Goal: Task Accomplishment & Management: Manage account settings

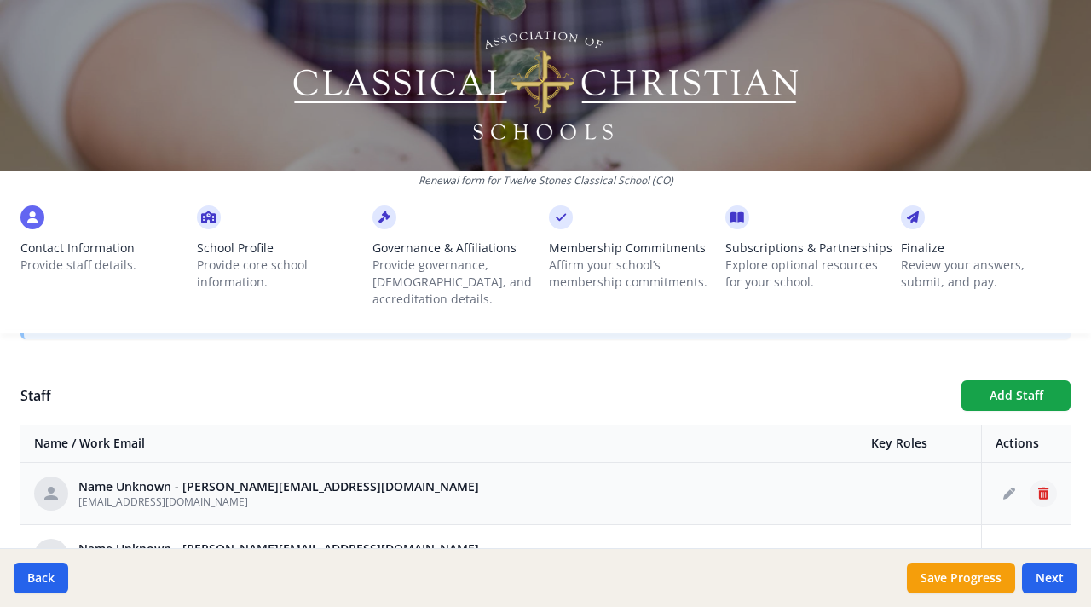
click at [1030, 482] on button "Delete staff" at bounding box center [1043, 493] width 27 height 27
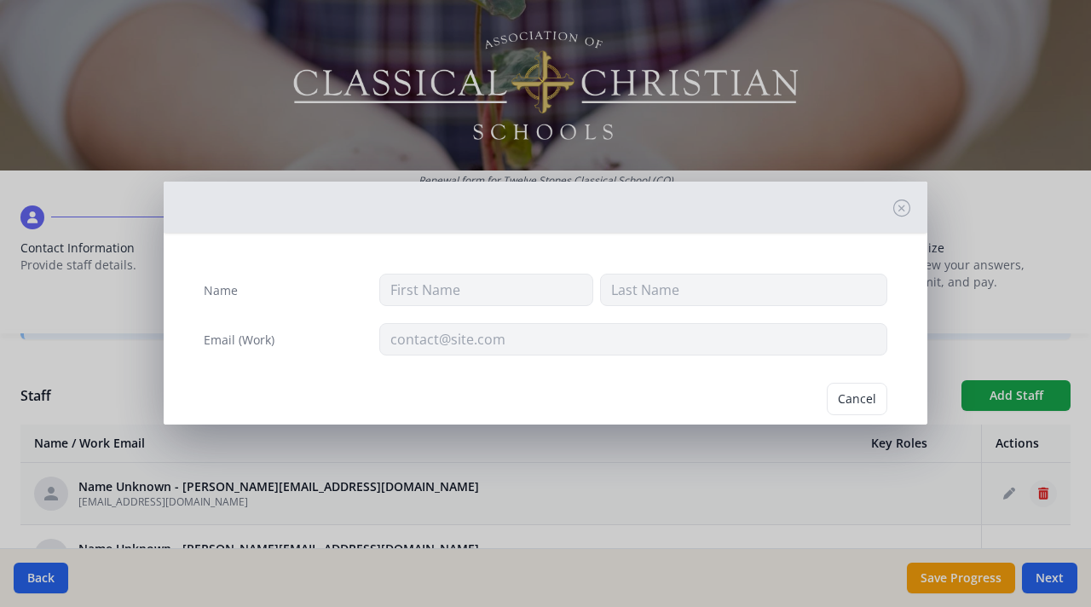
type input "[EMAIL_ADDRESS][DOMAIN_NAME]"
click at [849, 390] on button "Delete" at bounding box center [857, 399] width 59 height 32
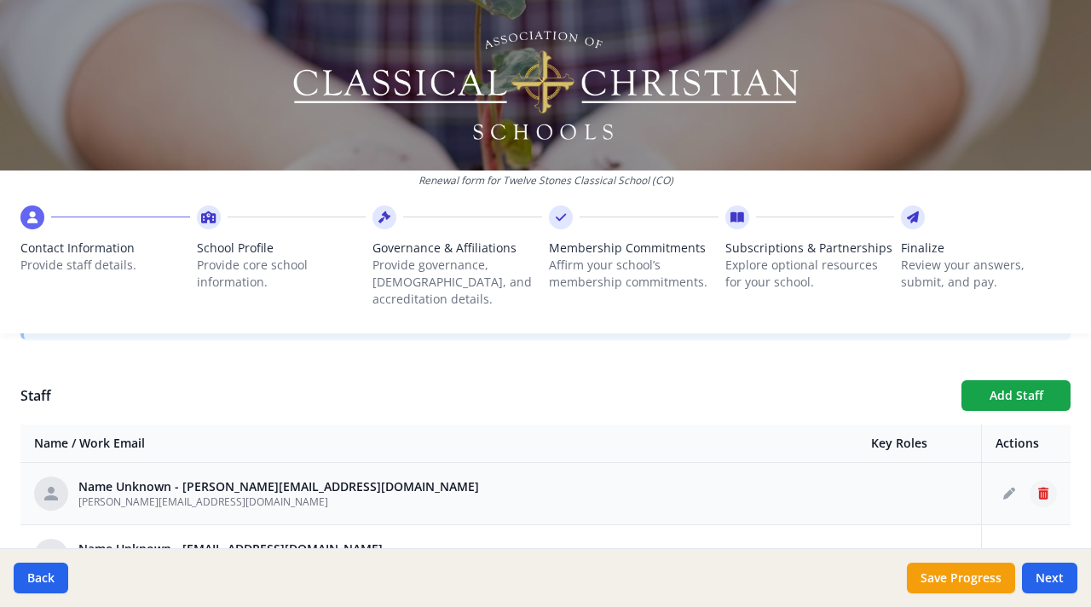
click at [1038, 488] on icon "Delete staff" at bounding box center [1043, 494] width 10 height 12
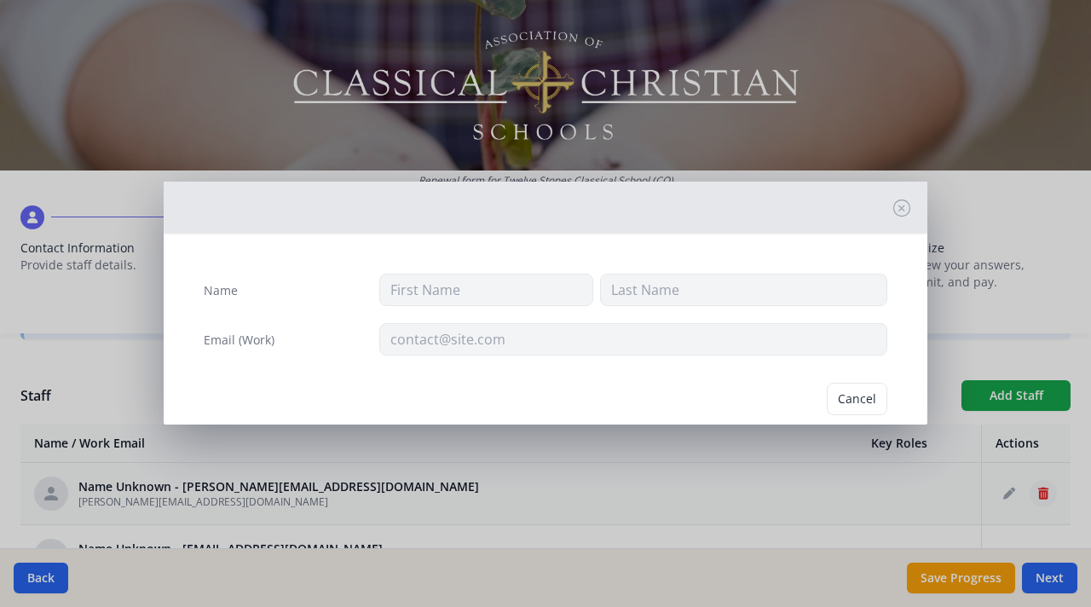
type input "[PERSON_NAME][EMAIL_ADDRESS][DOMAIN_NAME]"
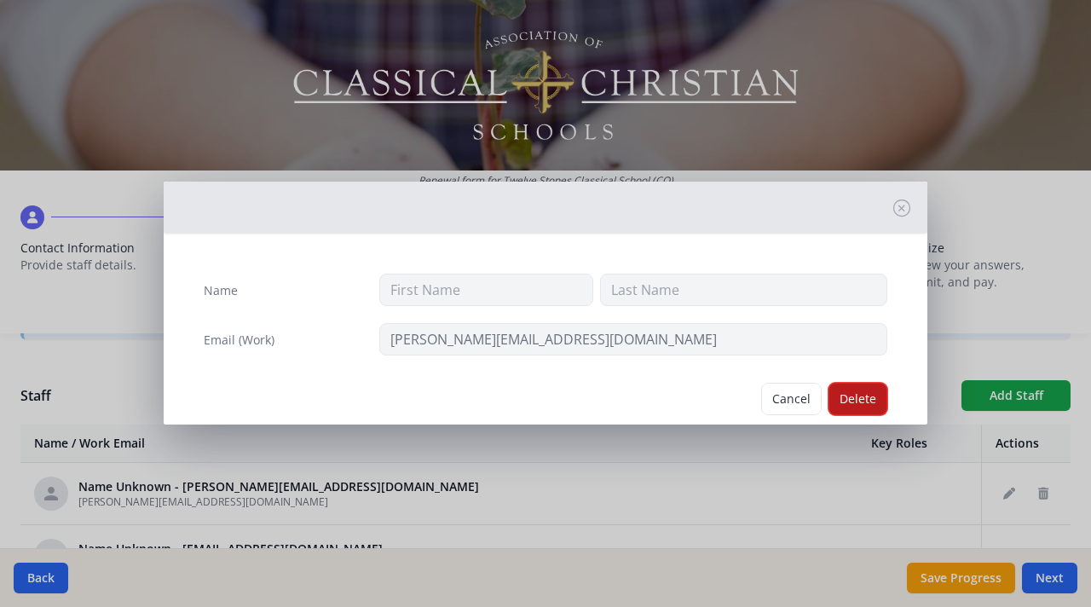
click at [849, 395] on button "Delete" at bounding box center [857, 399] width 59 height 32
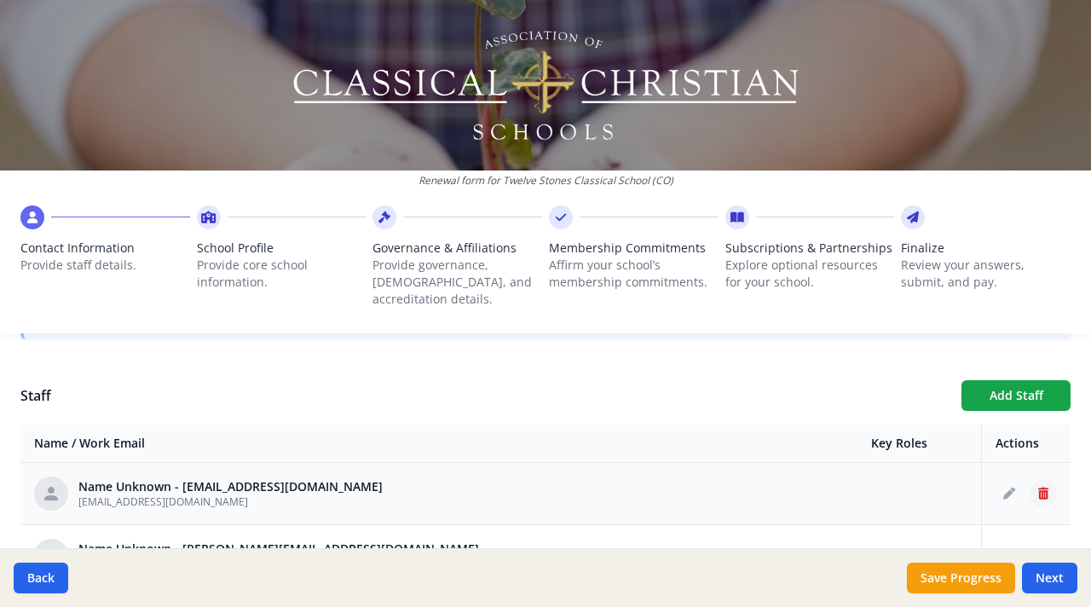
click at [1038, 488] on icon "Delete staff" at bounding box center [1043, 494] width 10 height 12
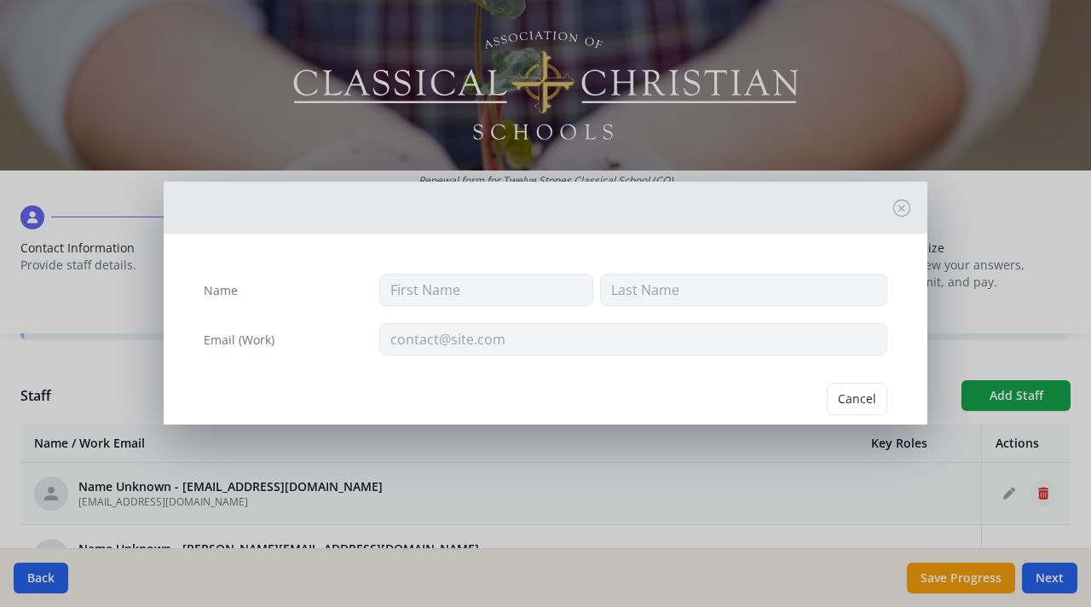
type input "[EMAIL_ADDRESS][DOMAIN_NAME]"
click at [848, 401] on button "Delete" at bounding box center [857, 399] width 59 height 32
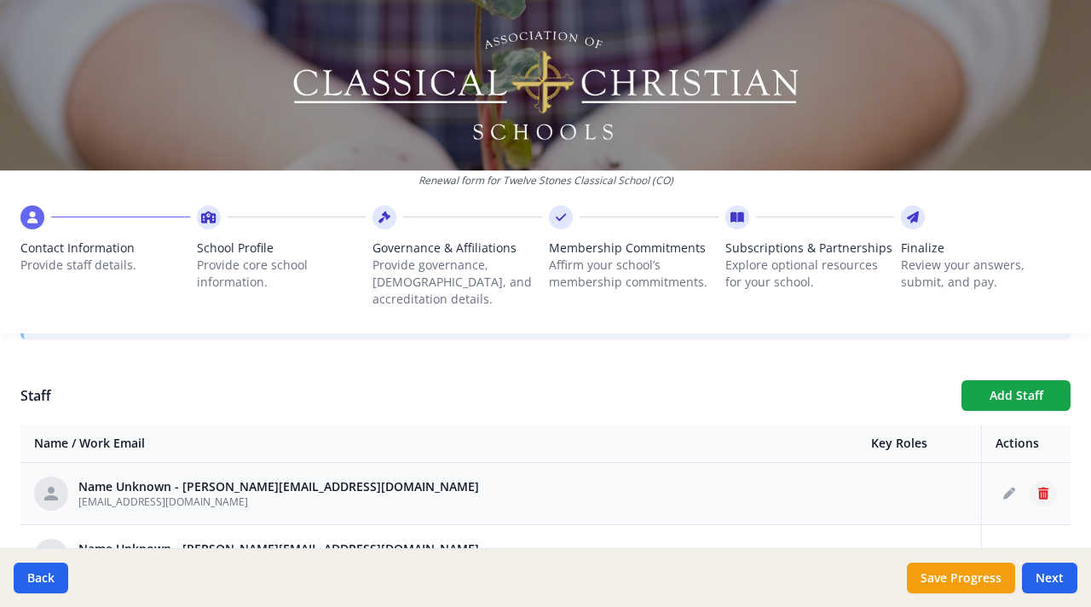
click at [1038, 488] on icon "Delete staff" at bounding box center [1043, 494] width 10 height 12
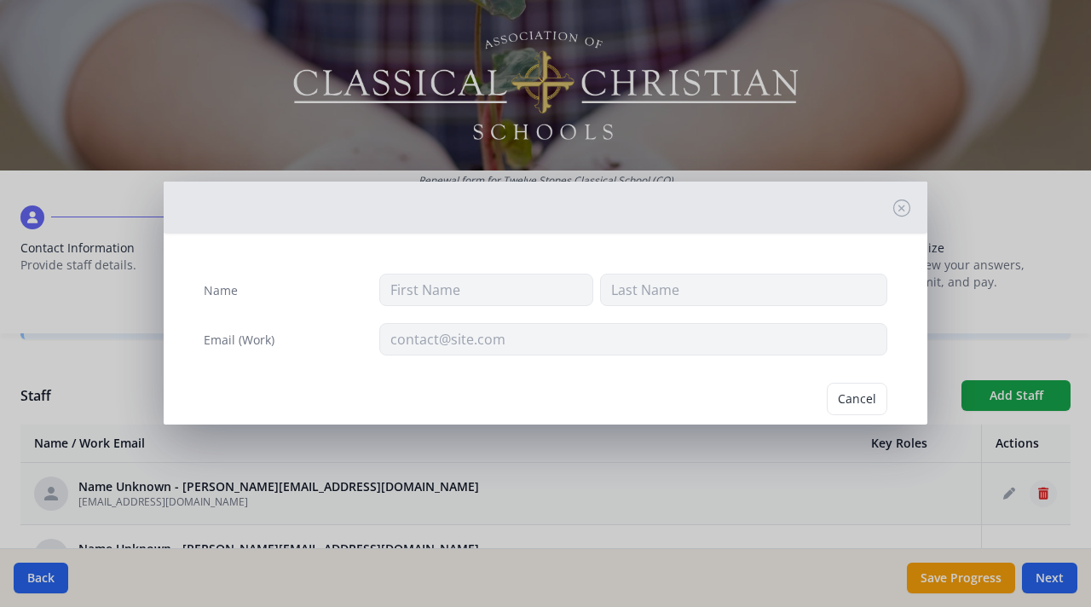
type input "[EMAIL_ADDRESS][DOMAIN_NAME]"
click at [840, 398] on button "Delete" at bounding box center [857, 399] width 59 height 32
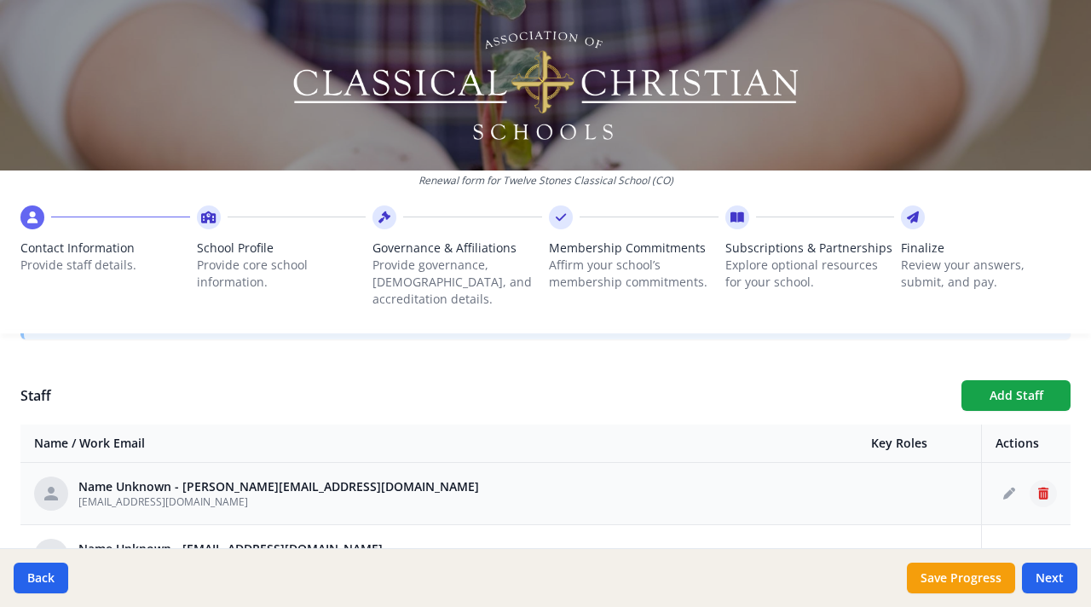
click at [1038, 488] on icon "Delete staff" at bounding box center [1043, 494] width 10 height 12
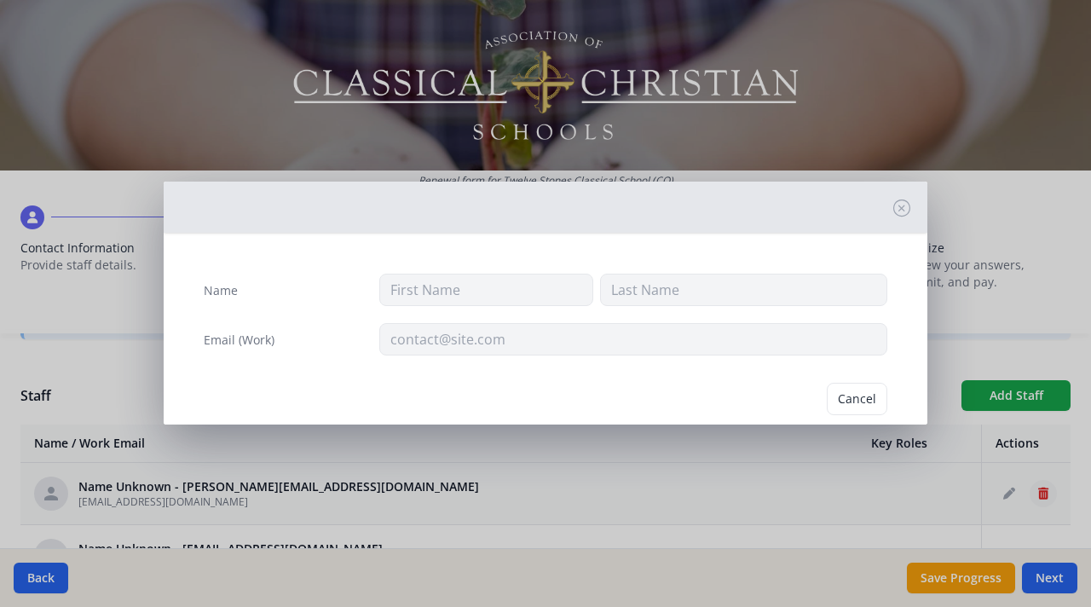
type input "[EMAIL_ADDRESS][DOMAIN_NAME]"
click at [851, 398] on button "Delete" at bounding box center [857, 399] width 59 height 32
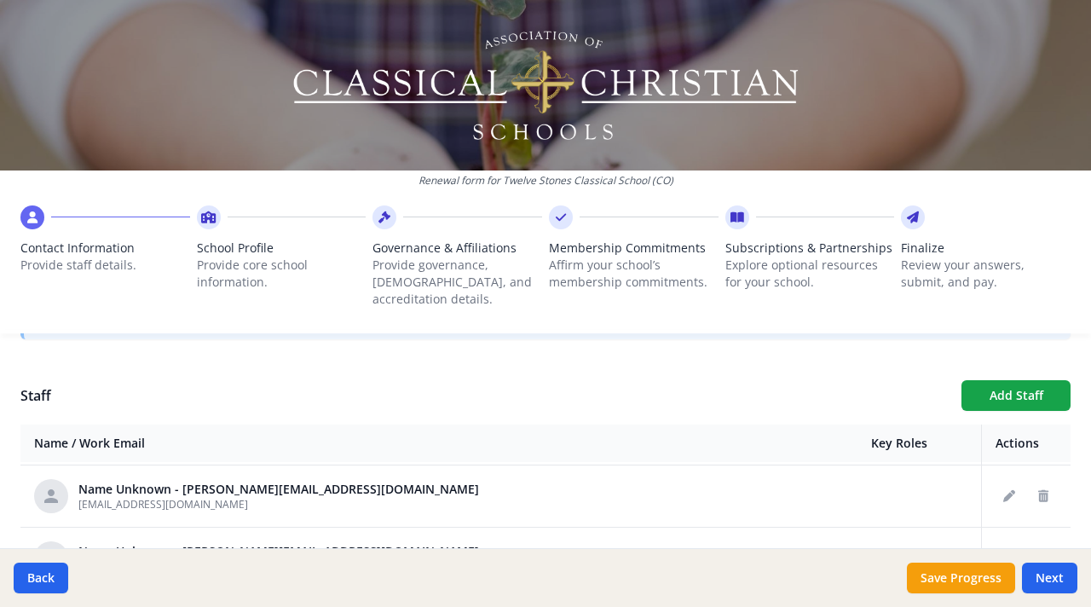
scroll to position [58, 0]
click at [1038, 492] on icon "Delete staff" at bounding box center [1043, 498] width 10 height 12
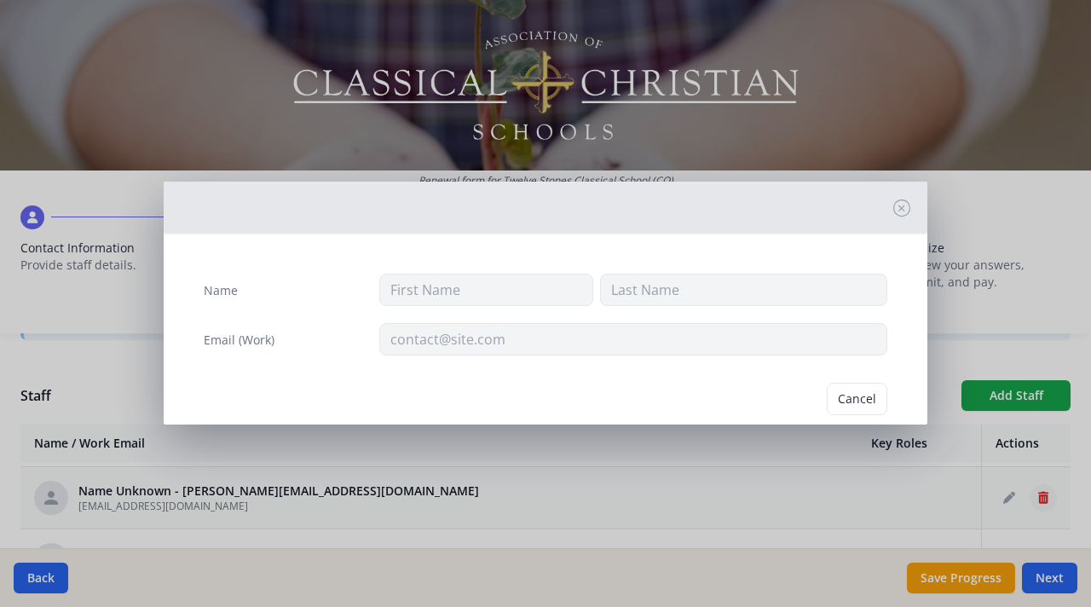
type input "[EMAIL_ADDRESS][DOMAIN_NAME]"
click at [846, 401] on button "Delete" at bounding box center [857, 399] width 59 height 32
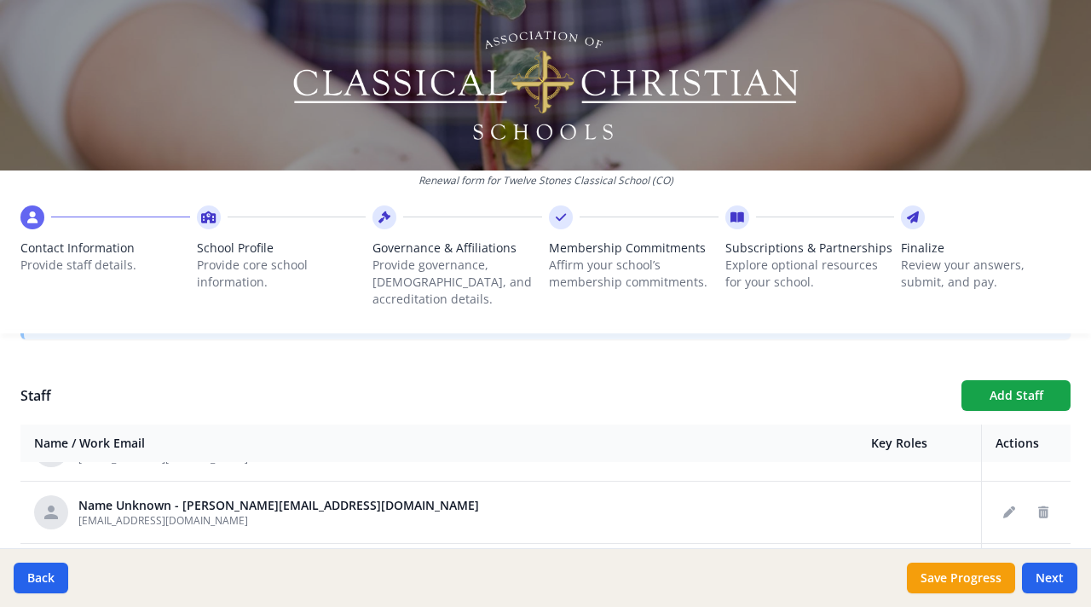
scroll to position [104, 0]
click at [1038, 508] on icon "Delete staff" at bounding box center [1043, 514] width 10 height 12
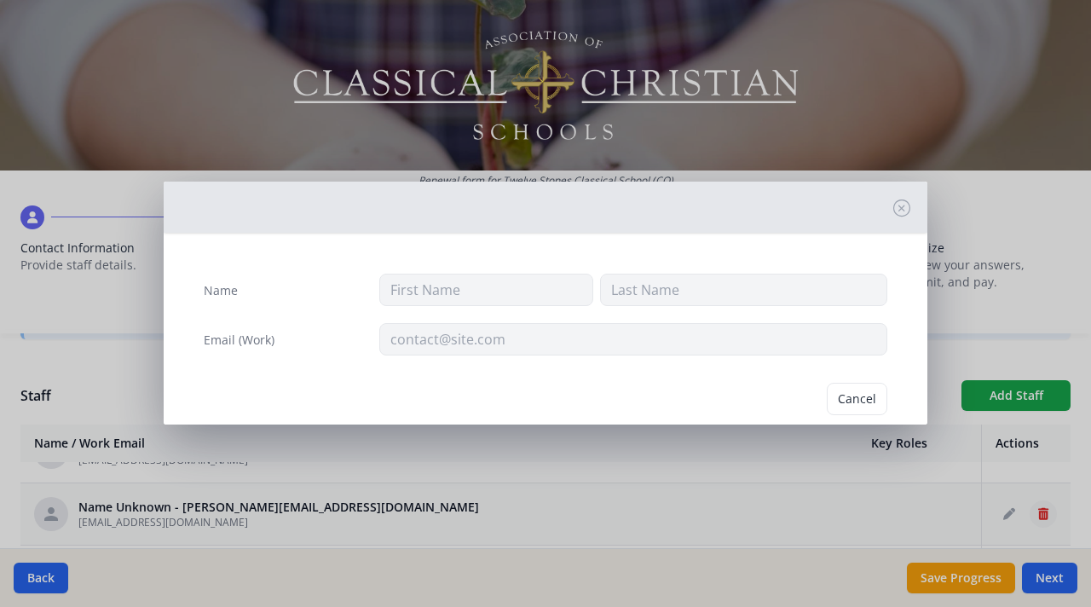
type input "[EMAIL_ADDRESS][DOMAIN_NAME]"
click at [863, 395] on button "Delete" at bounding box center [857, 399] width 59 height 32
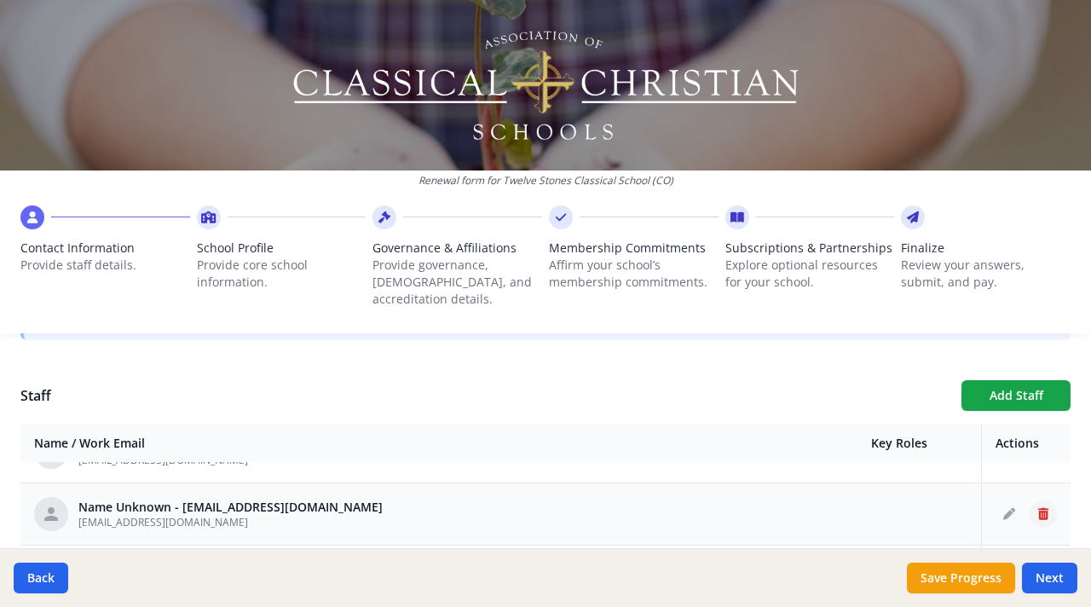
click at [1038, 508] on icon "Delete staff" at bounding box center [1043, 514] width 10 height 12
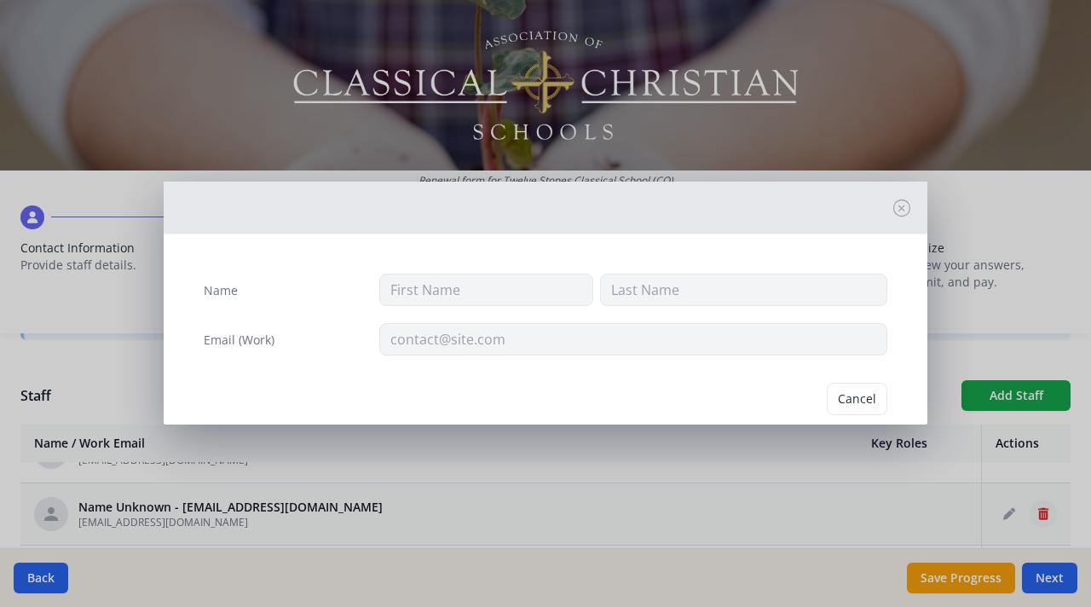
type input "[EMAIL_ADDRESS][DOMAIN_NAME]"
click at [846, 395] on button "Delete" at bounding box center [857, 399] width 59 height 32
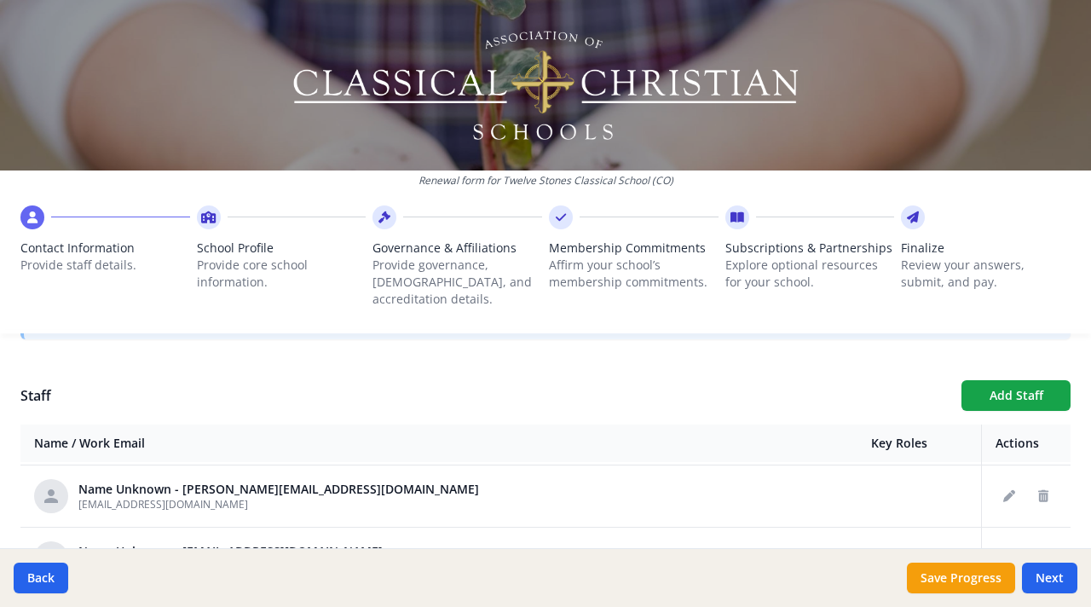
scroll to position [185, 0]
click at [1038, 489] on icon "Delete staff" at bounding box center [1043, 495] width 10 height 12
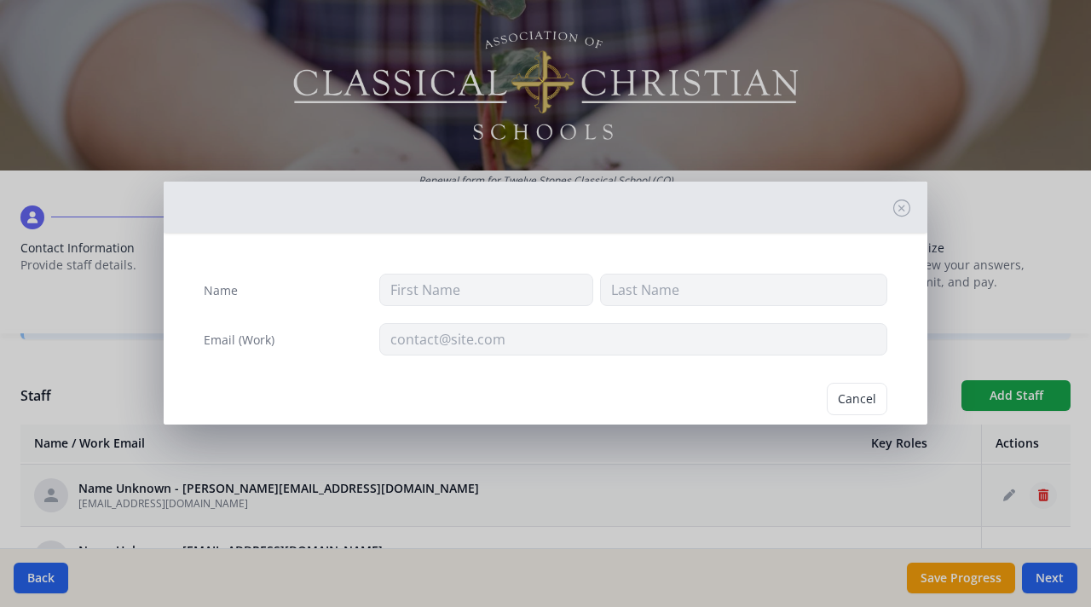
type input "[EMAIL_ADDRESS][DOMAIN_NAME]"
click at [846, 399] on button "Delete" at bounding box center [857, 399] width 59 height 32
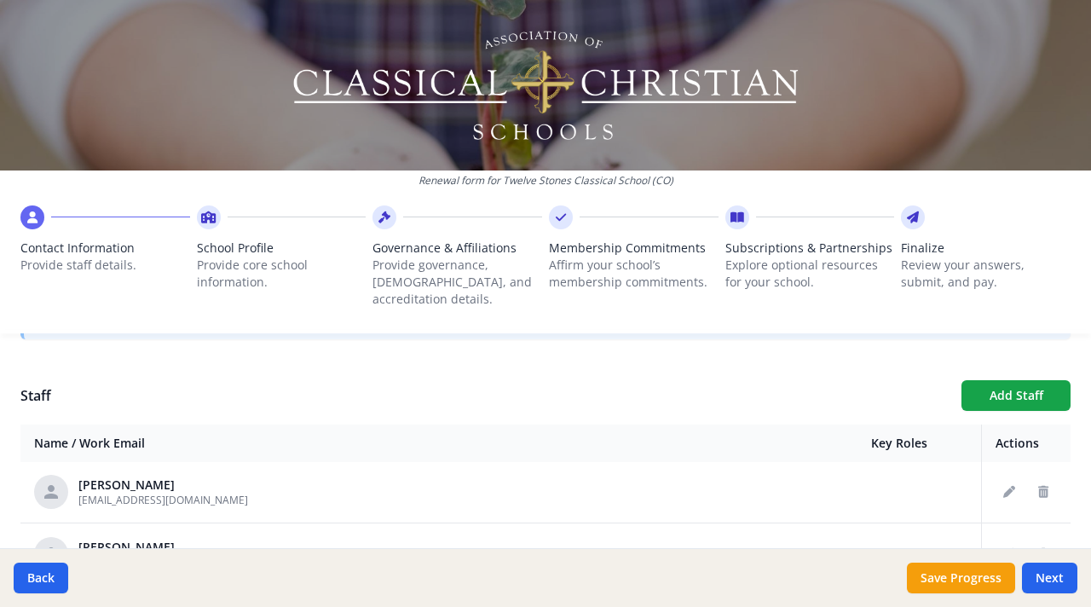
scroll to position [376, 0]
click at [1038, 485] on icon "Delete staff" at bounding box center [1043, 491] width 10 height 12
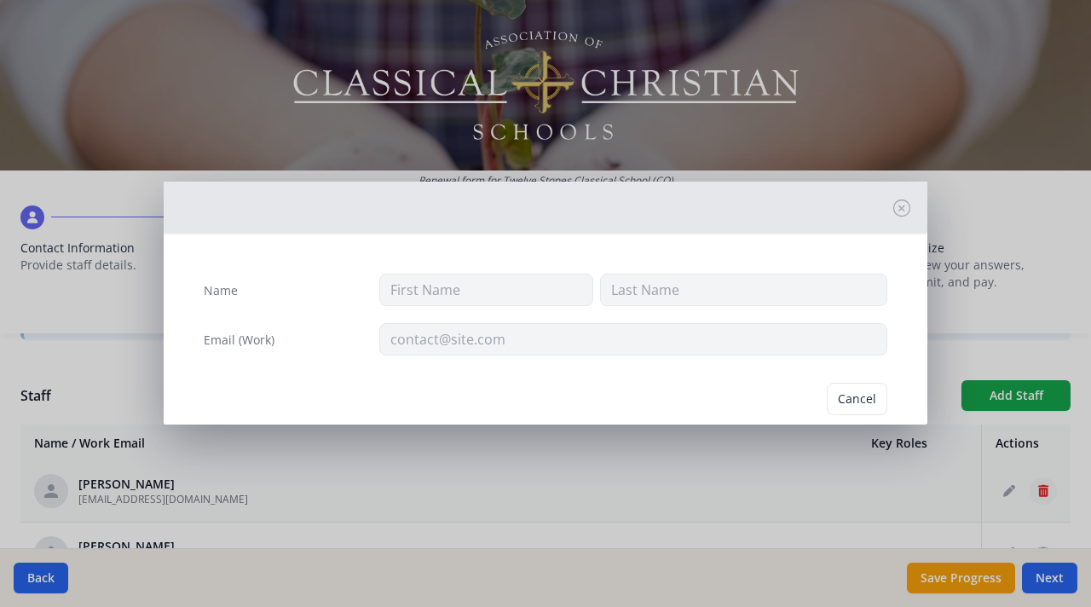
type input "[PERSON_NAME]"
type input "[EMAIL_ADDRESS][DOMAIN_NAME]"
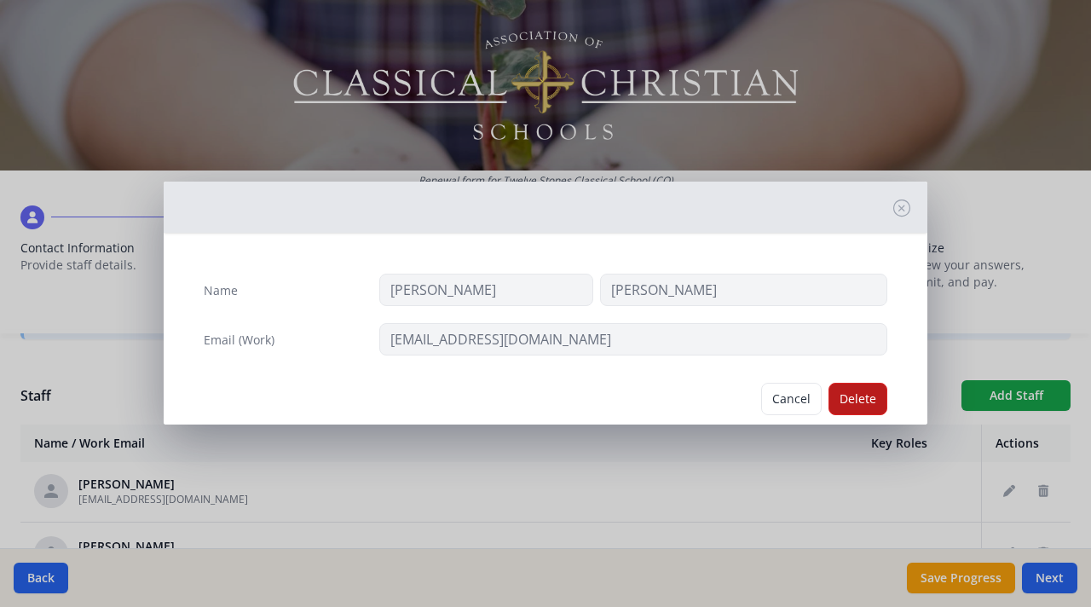
click at [846, 403] on button "Delete" at bounding box center [857, 399] width 59 height 32
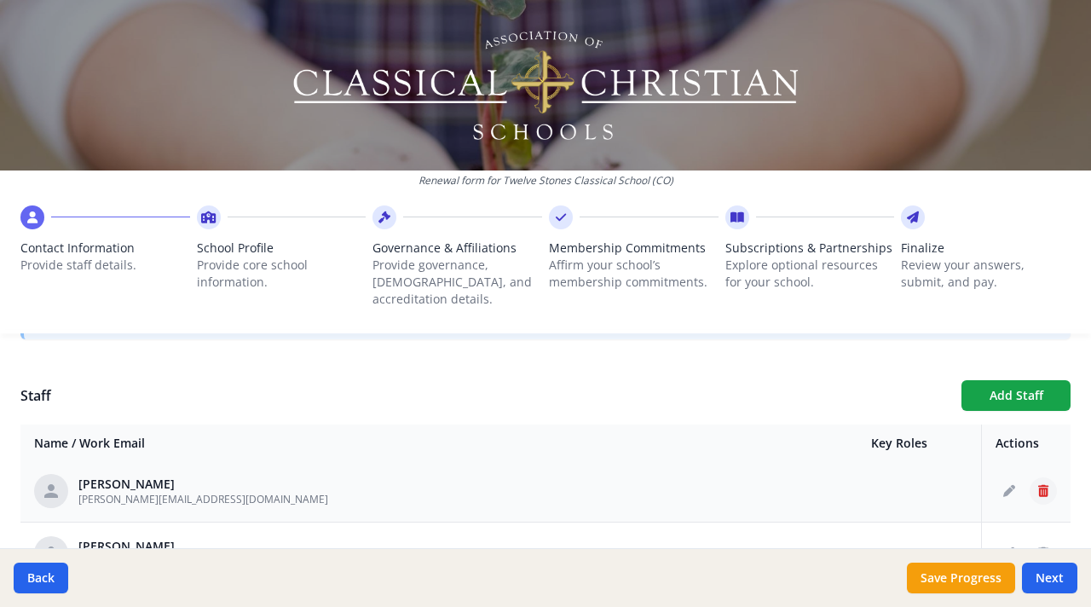
click at [1038, 485] on icon "Delete staff" at bounding box center [1043, 491] width 10 height 12
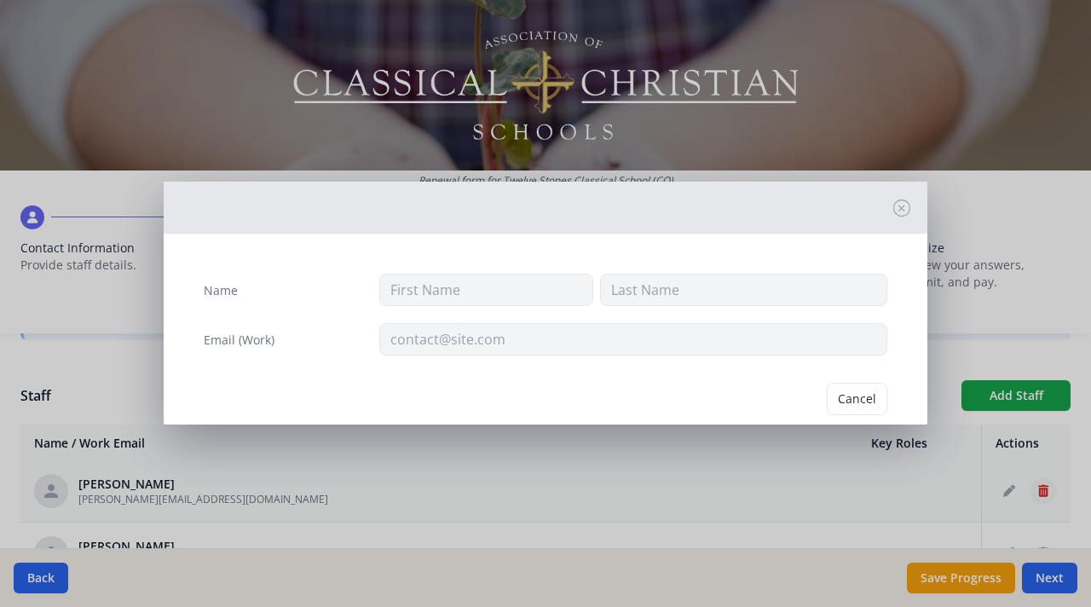
type input "[PERSON_NAME]"
type input "[PERSON_NAME][EMAIL_ADDRESS][DOMAIN_NAME]"
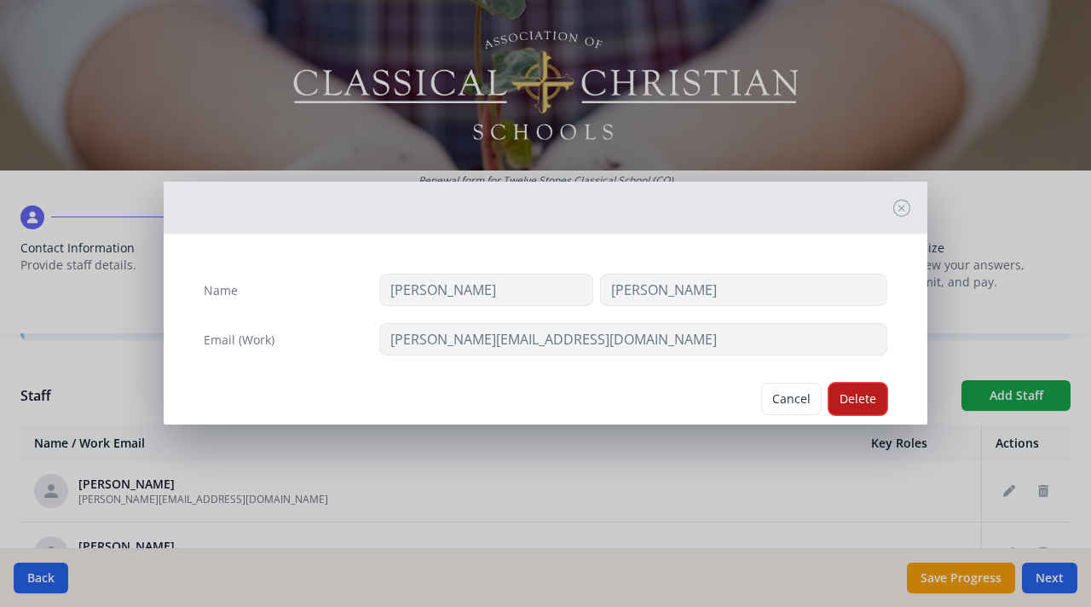
click at [849, 399] on button "Delete" at bounding box center [857, 399] width 59 height 32
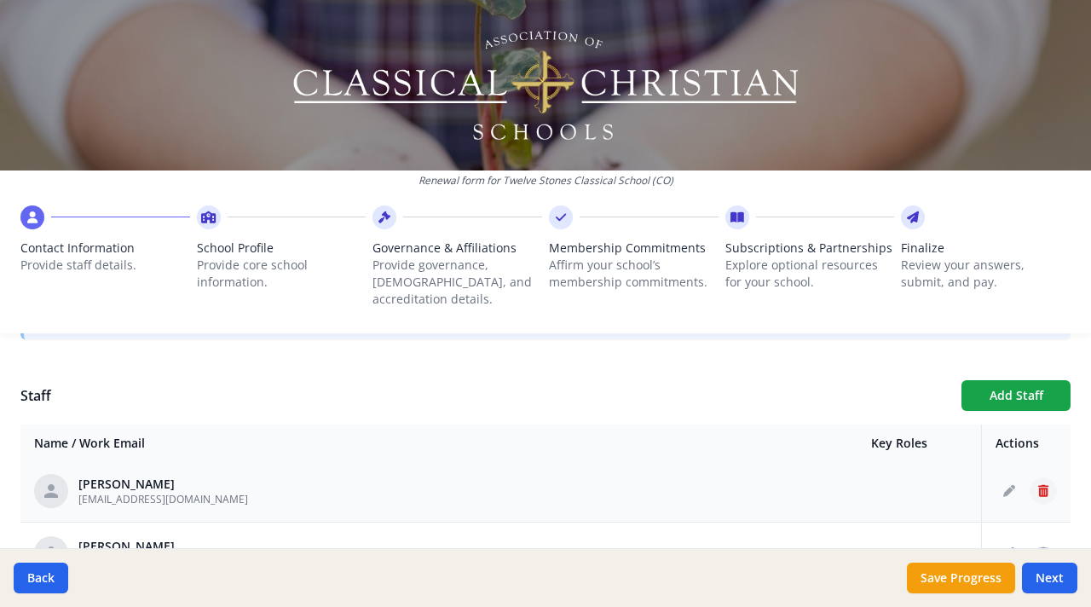
click at [1038, 485] on icon "Delete staff" at bounding box center [1043, 491] width 10 height 12
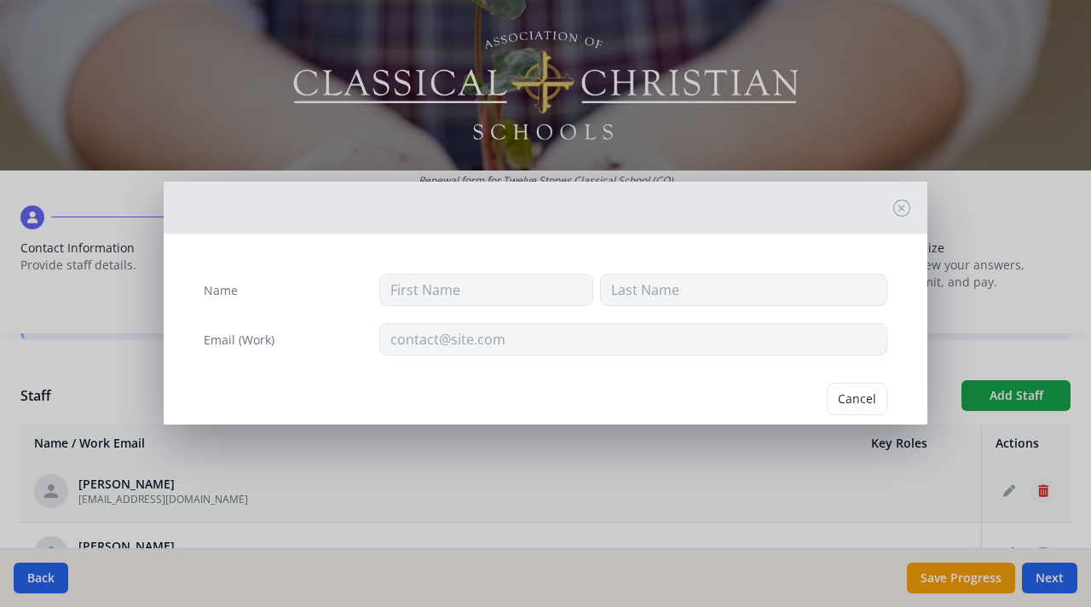
type input "[PERSON_NAME]"
type input "[EMAIL_ADDRESS][DOMAIN_NAME]"
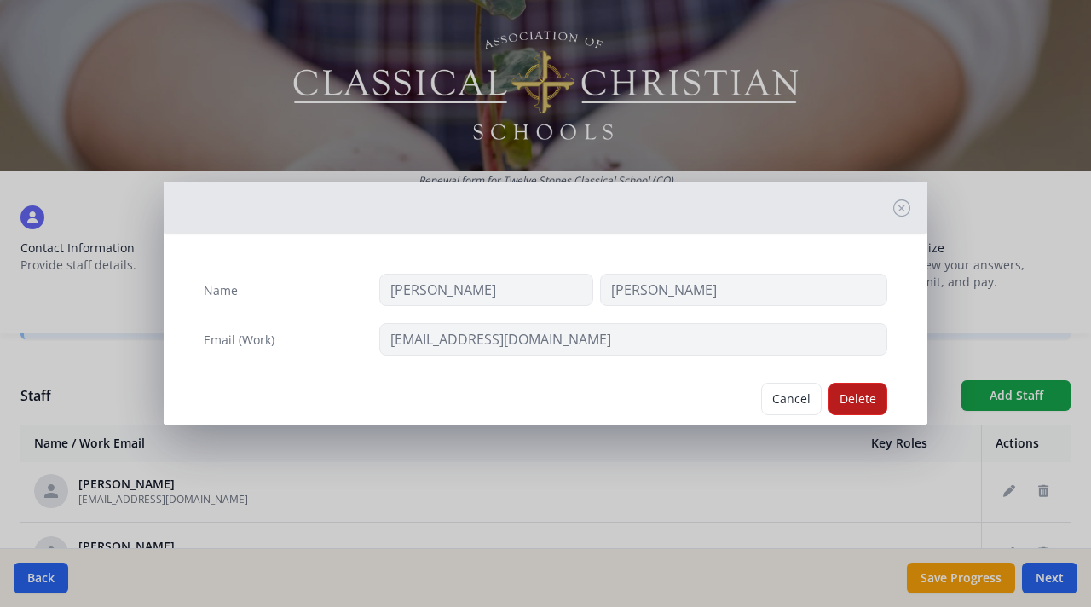
click at [852, 391] on button "Delete" at bounding box center [857, 399] width 59 height 32
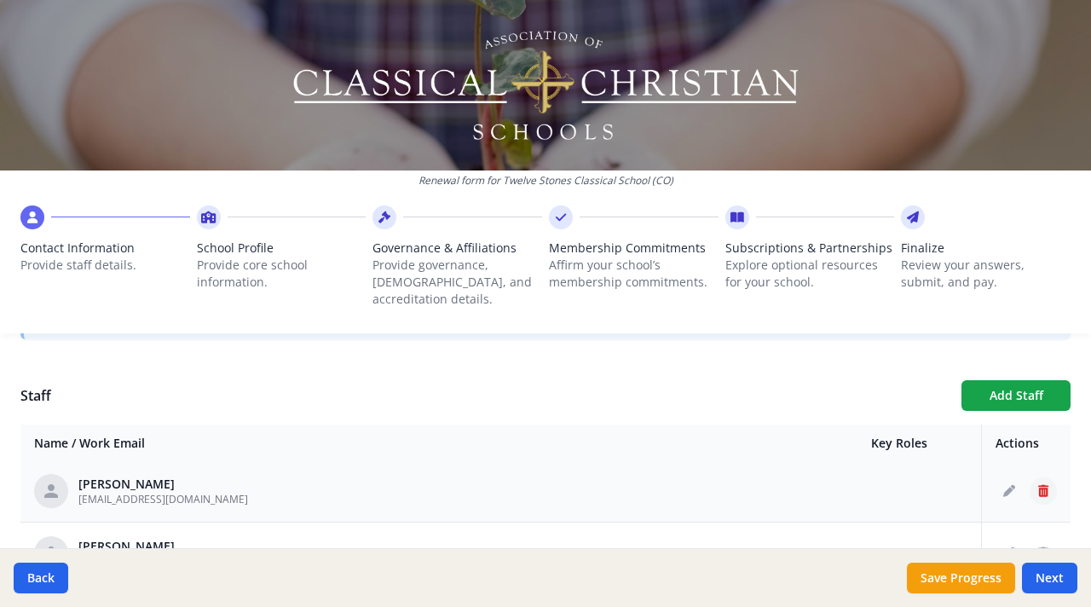
click at [1038, 485] on icon "Delete staff" at bounding box center [1043, 491] width 10 height 12
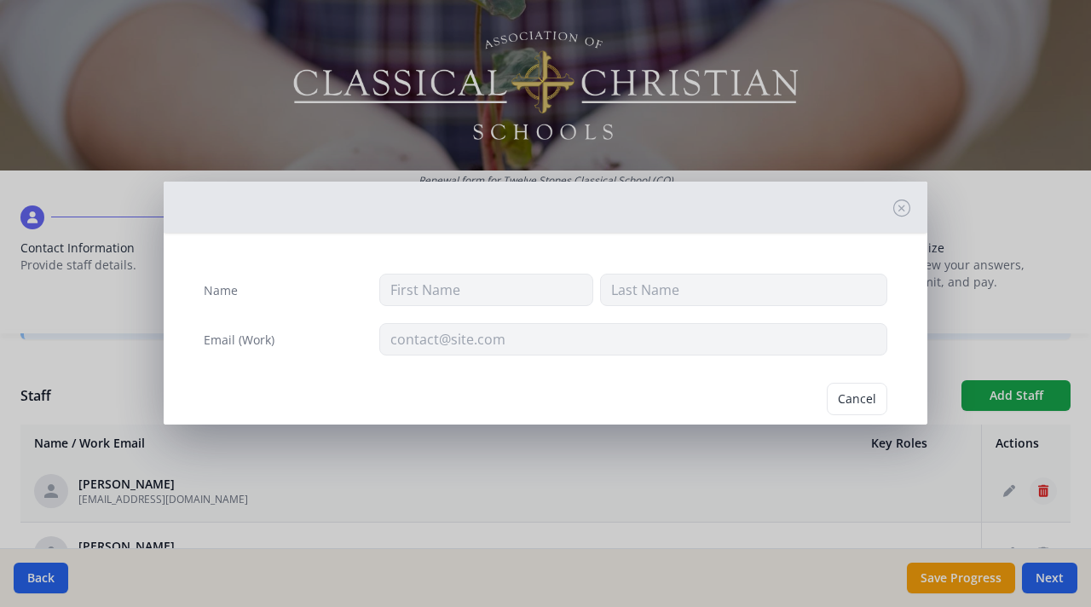
type input "[PERSON_NAME]"
type input "[EMAIL_ADDRESS][DOMAIN_NAME]"
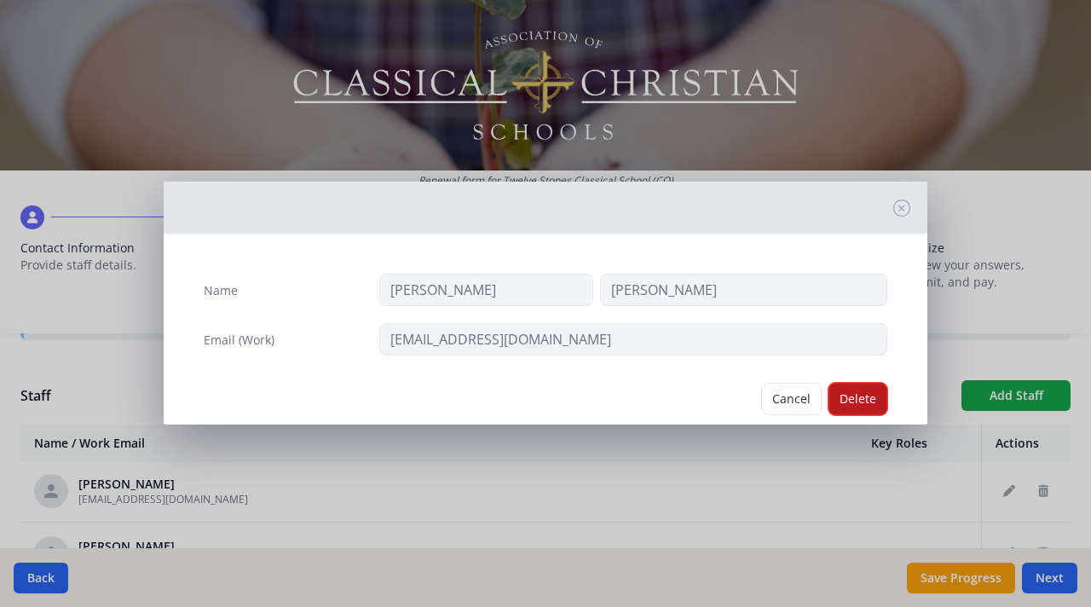
click at [852, 407] on button "Delete" at bounding box center [857, 399] width 59 height 32
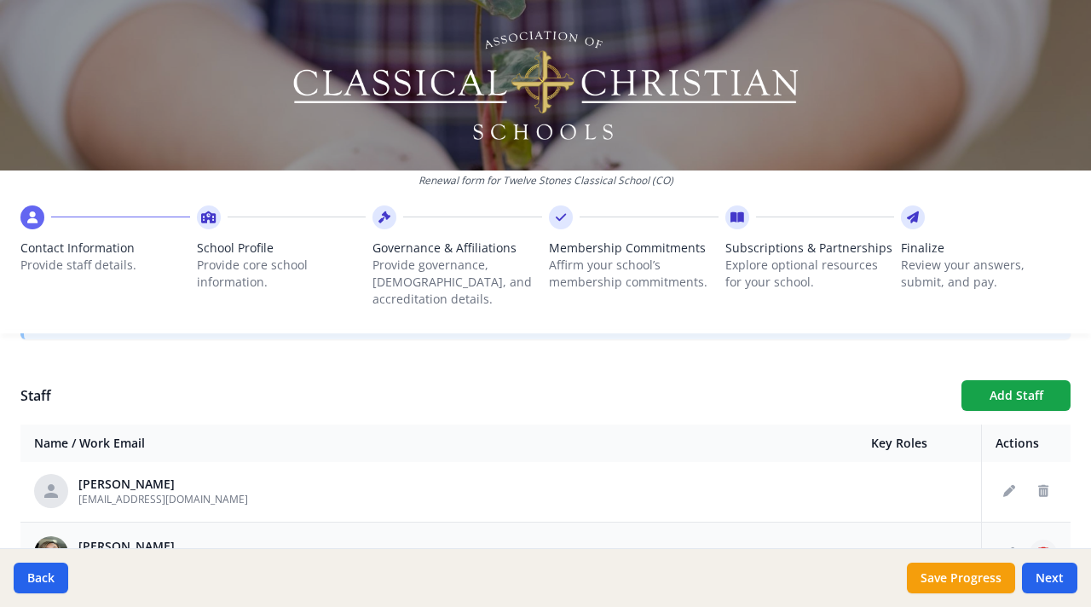
click at [1038, 547] on icon "Delete staff" at bounding box center [1043, 553] width 10 height 12
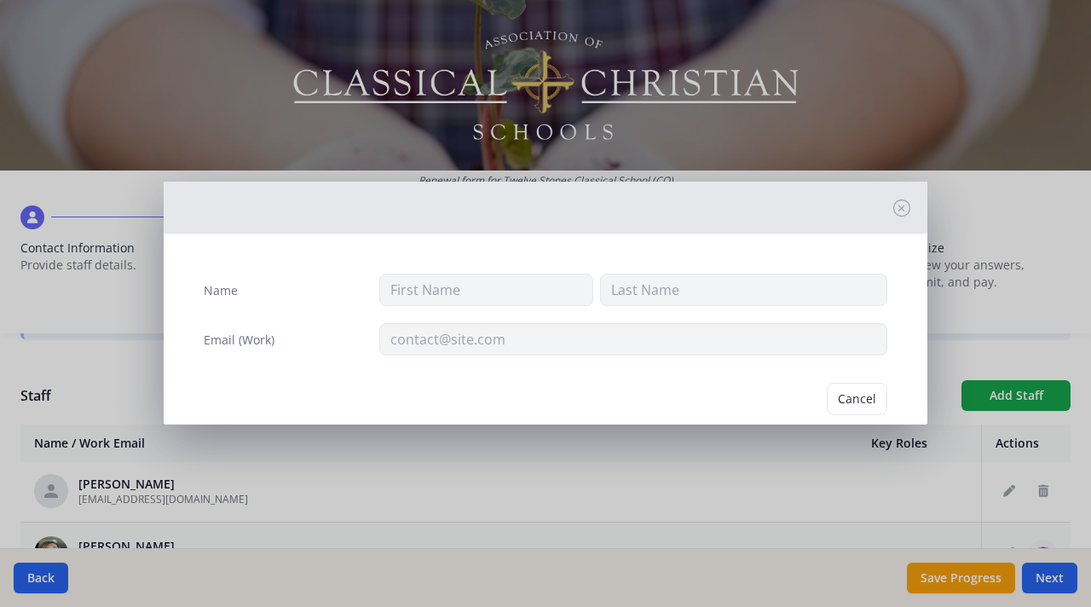
type input "Alondra"
type input "[PERSON_NAME]"
type input "[EMAIL_ADDRESS][DOMAIN_NAME]"
click at [846, 398] on button "Delete" at bounding box center [857, 399] width 59 height 32
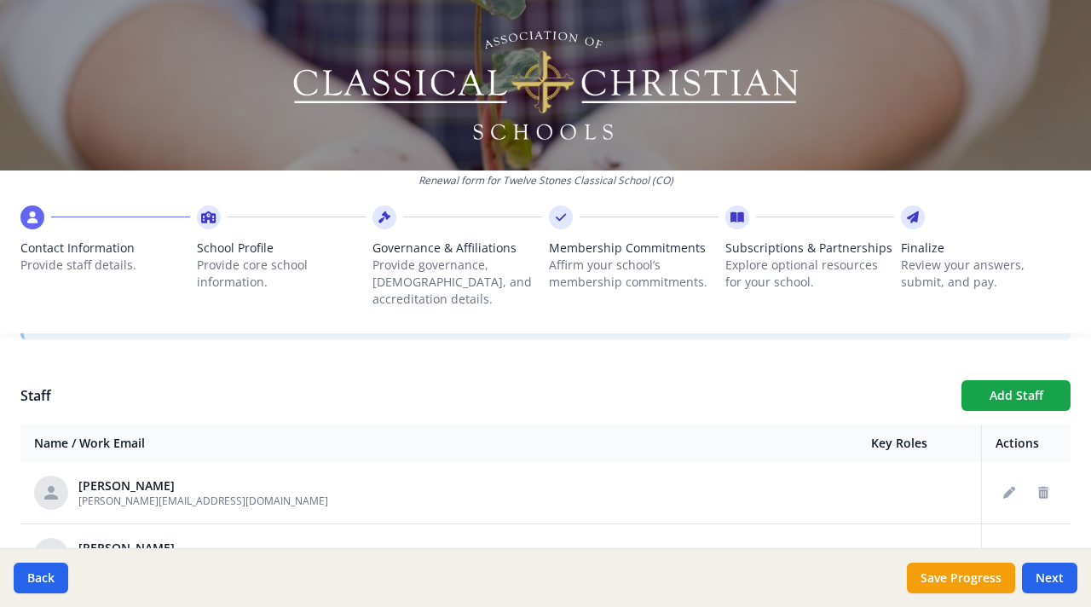
scroll to position [433, 0]
click at [1038, 490] on icon "Delete staff" at bounding box center [1043, 496] width 10 height 12
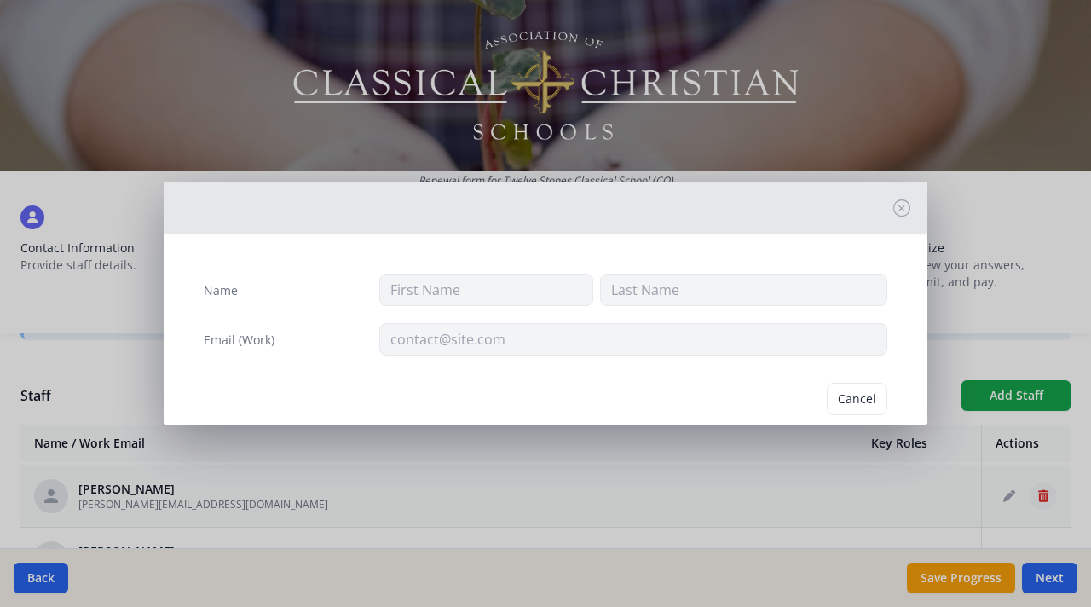
type input "[PERSON_NAME]"
type input "[PERSON_NAME][EMAIL_ADDRESS][DOMAIN_NAME]"
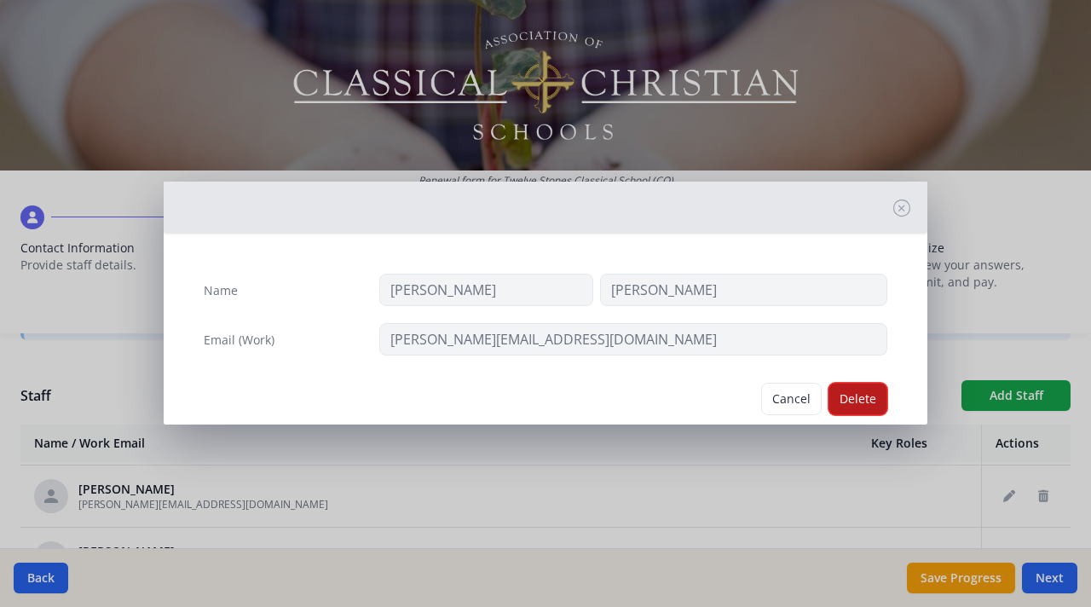
click at [854, 397] on button "Delete" at bounding box center [857, 399] width 59 height 32
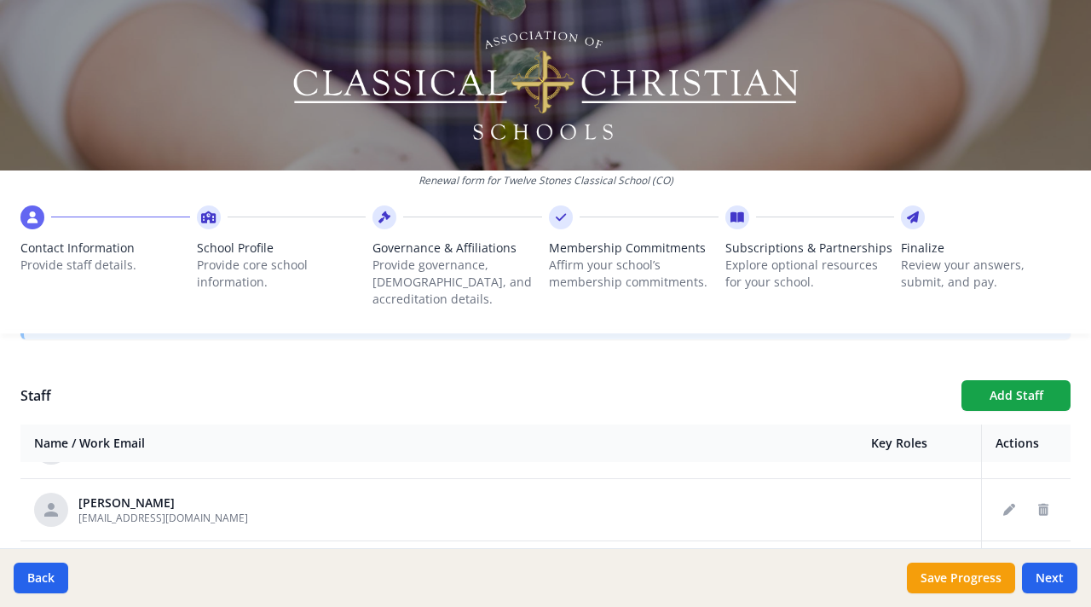
scroll to position [545, 0]
click at [1038, 502] on icon "Delete staff" at bounding box center [1043, 508] width 10 height 12
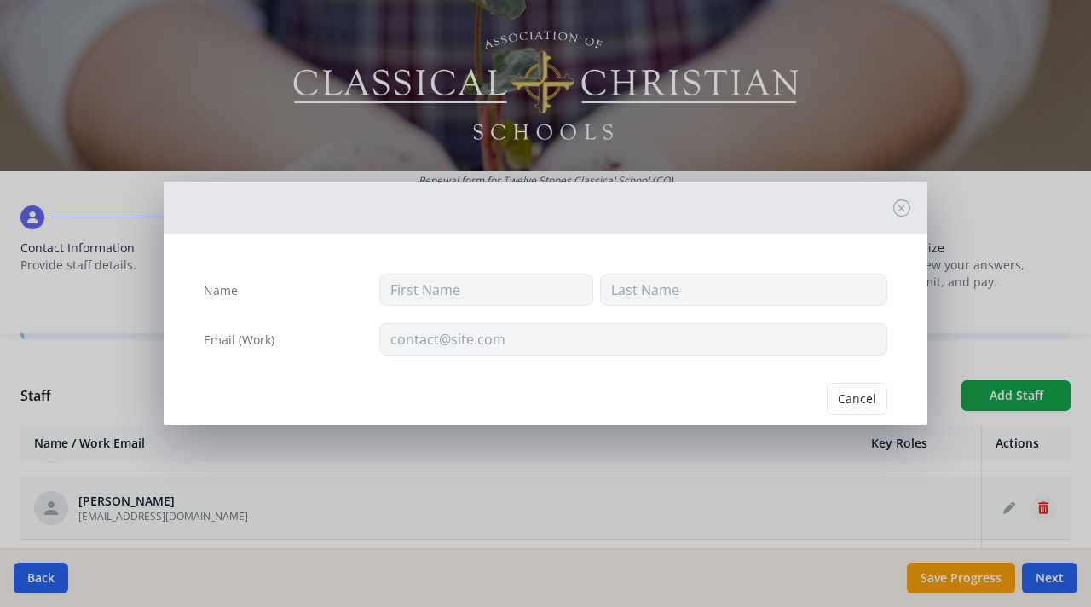
type input "[PERSON_NAME]"
type input "Hastings"
type input "[EMAIL_ADDRESS][DOMAIN_NAME]"
click at [848, 397] on button "Delete" at bounding box center [857, 399] width 59 height 32
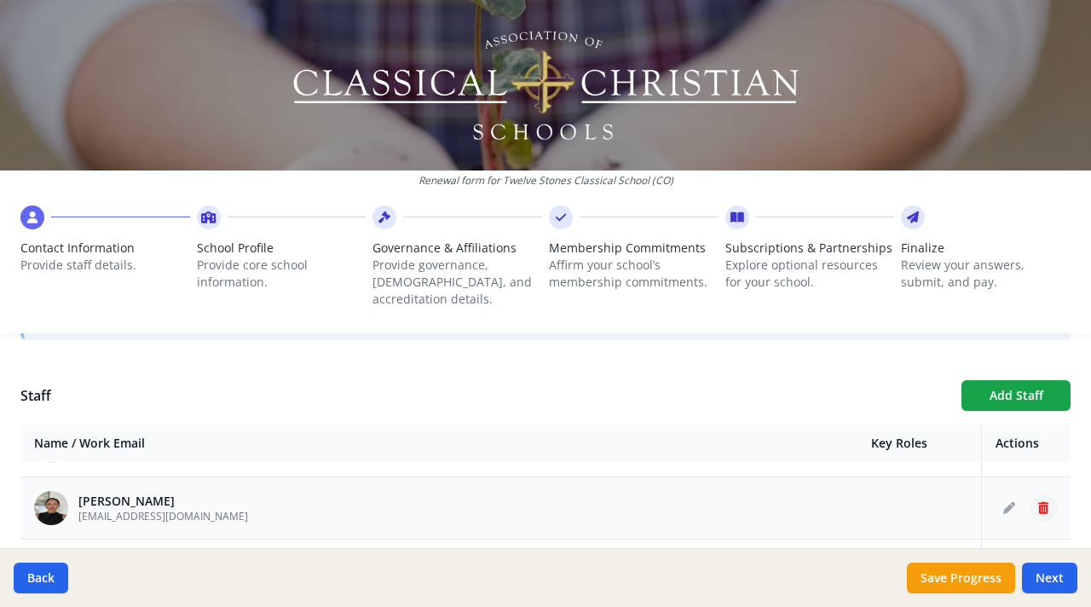
click at [1038, 502] on icon "Delete staff" at bounding box center [1043, 508] width 10 height 12
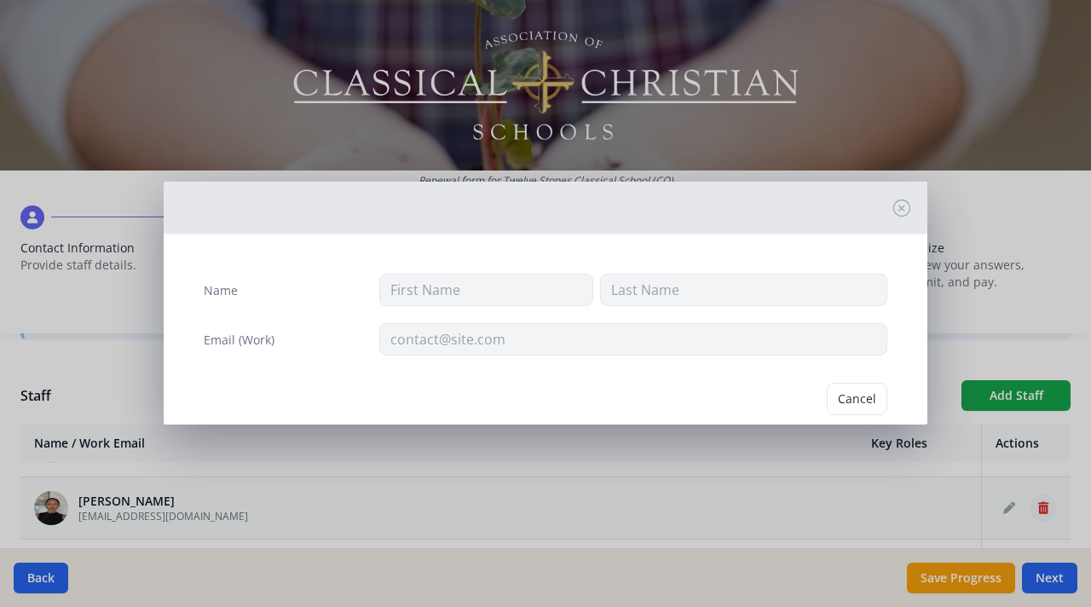
type input "[GEOGRAPHIC_DATA]"
type input "Holder"
type input "[EMAIL_ADDRESS][DOMAIN_NAME]"
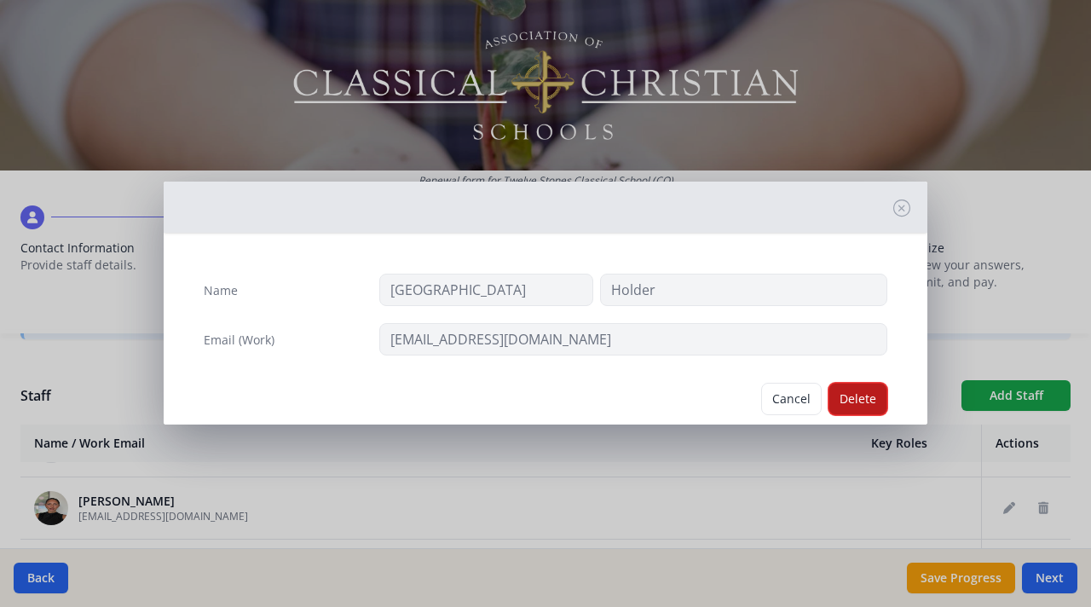
click at [847, 394] on button "Delete" at bounding box center [857, 399] width 59 height 32
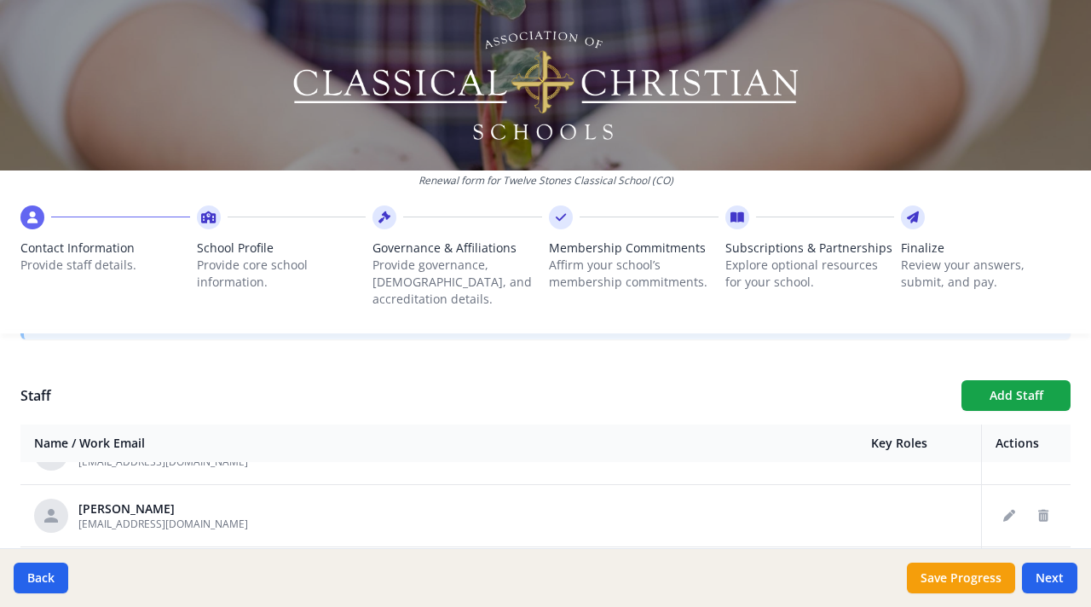
scroll to position [600, 0]
click at [1038, 510] on icon "Delete staff" at bounding box center [1043, 516] width 10 height 12
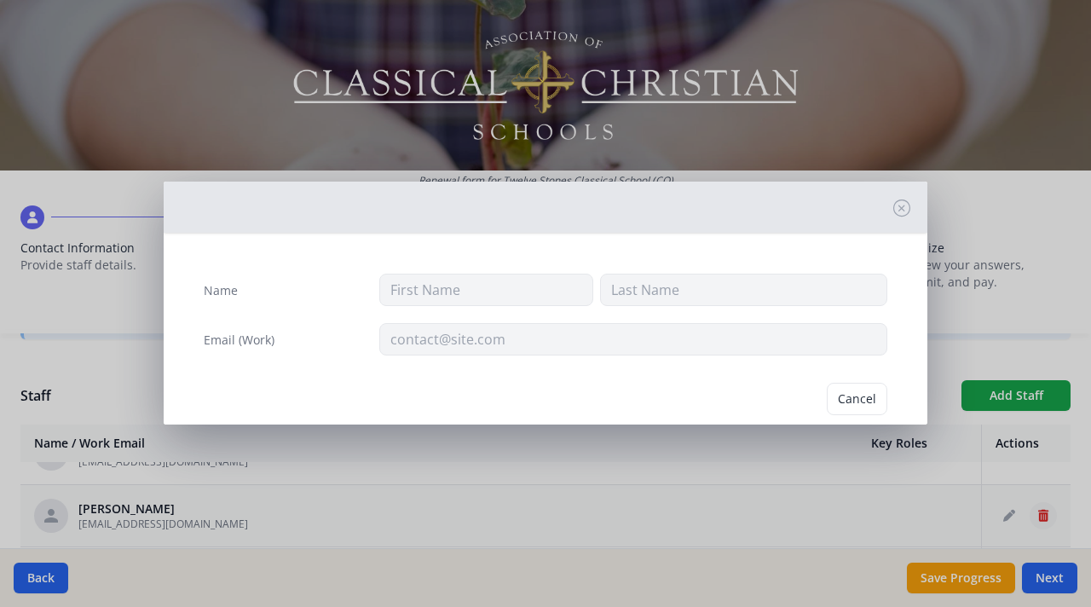
type input "[PERSON_NAME]"
type input "[EMAIL_ADDRESS][DOMAIN_NAME]"
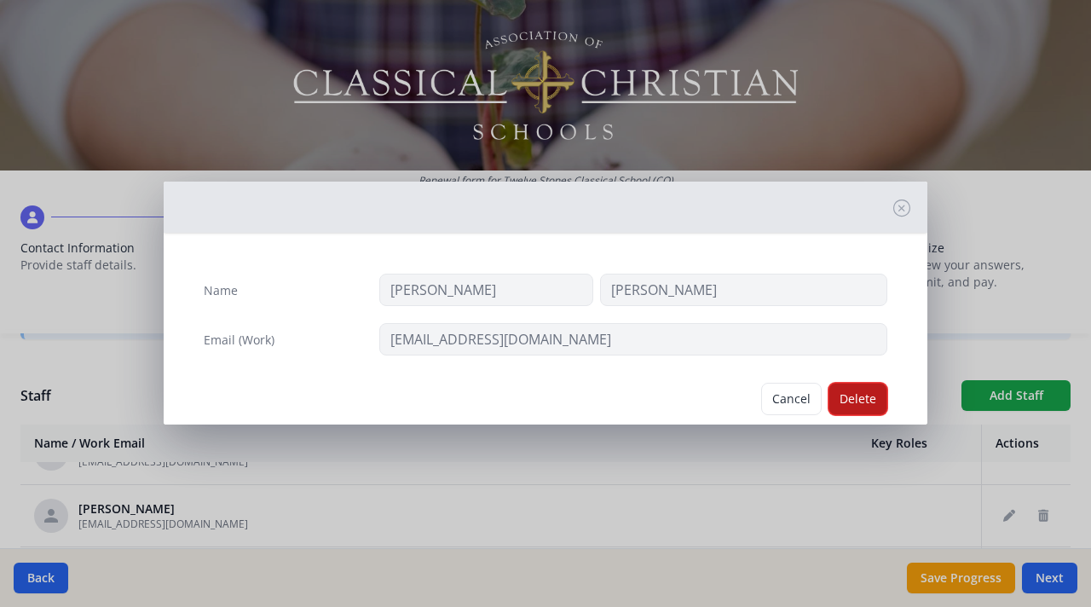
click at [864, 392] on button "Delete" at bounding box center [857, 399] width 59 height 32
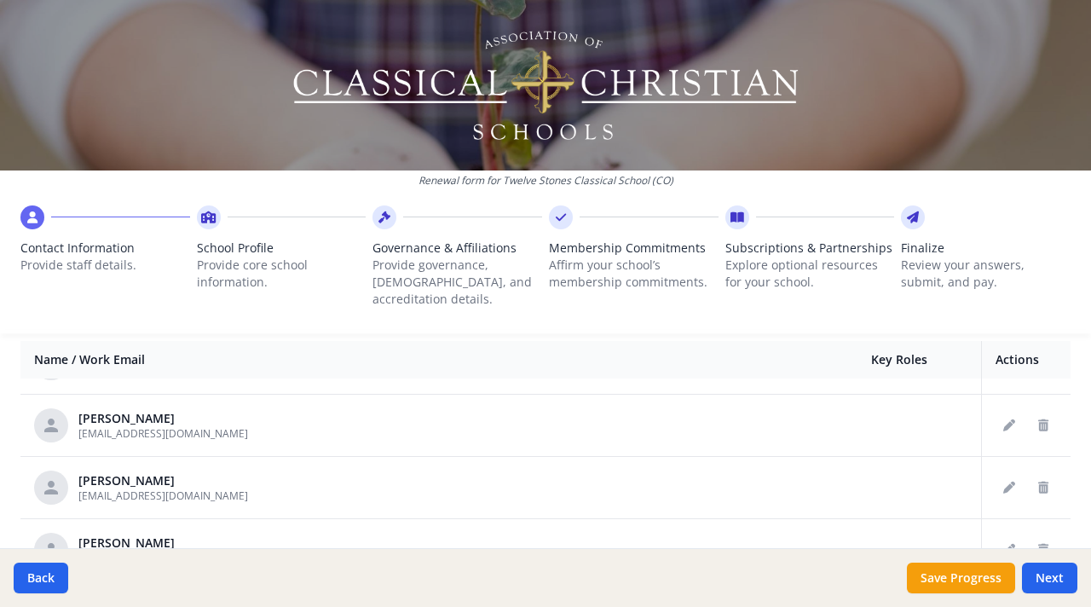
scroll to position [665, 0]
click at [1038, 420] on icon "Delete staff" at bounding box center [1043, 426] width 10 height 12
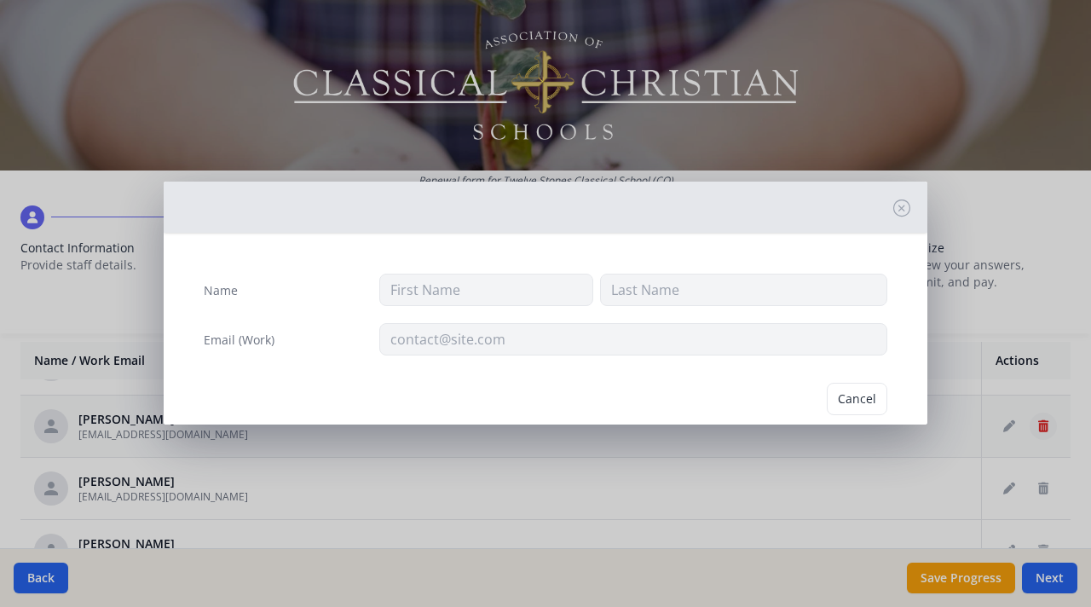
type input "[PERSON_NAME]"
type input "May"
type input "[EMAIL_ADDRESS][DOMAIN_NAME]"
click at [855, 395] on button "Delete" at bounding box center [857, 399] width 59 height 32
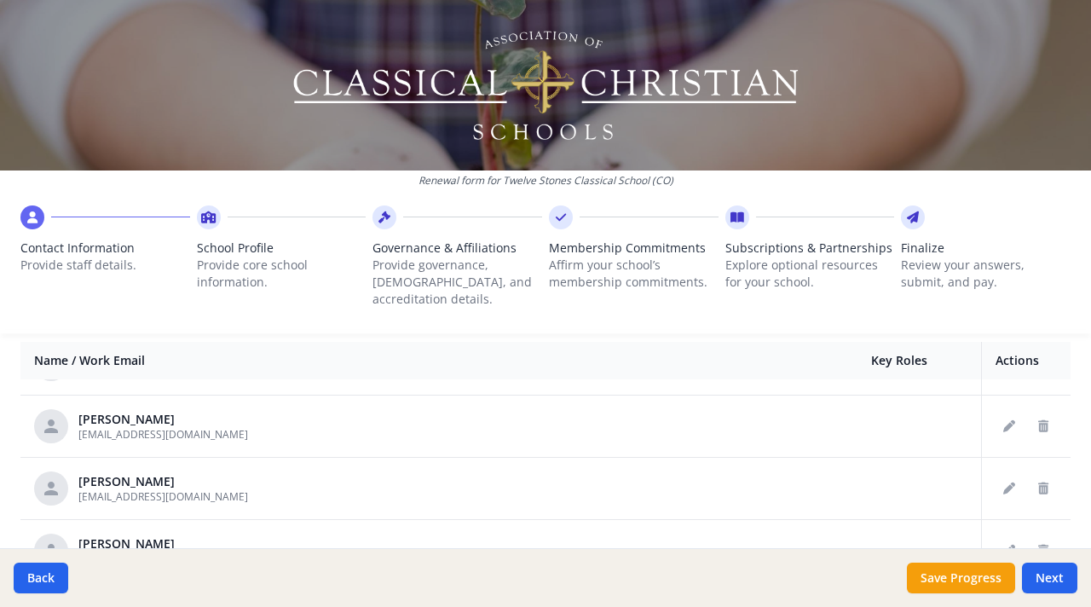
scroll to position [545, 0]
click at [1038, 420] on icon "Delete staff" at bounding box center [1043, 426] width 10 height 12
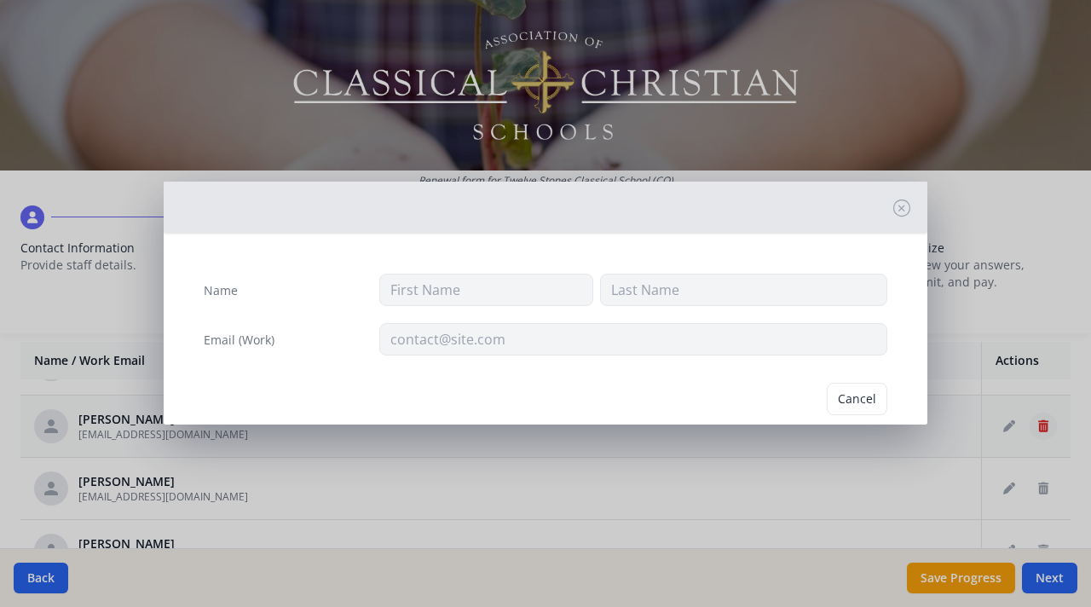
type input "[PERSON_NAME]"
type input "[EMAIL_ADDRESS][DOMAIN_NAME]"
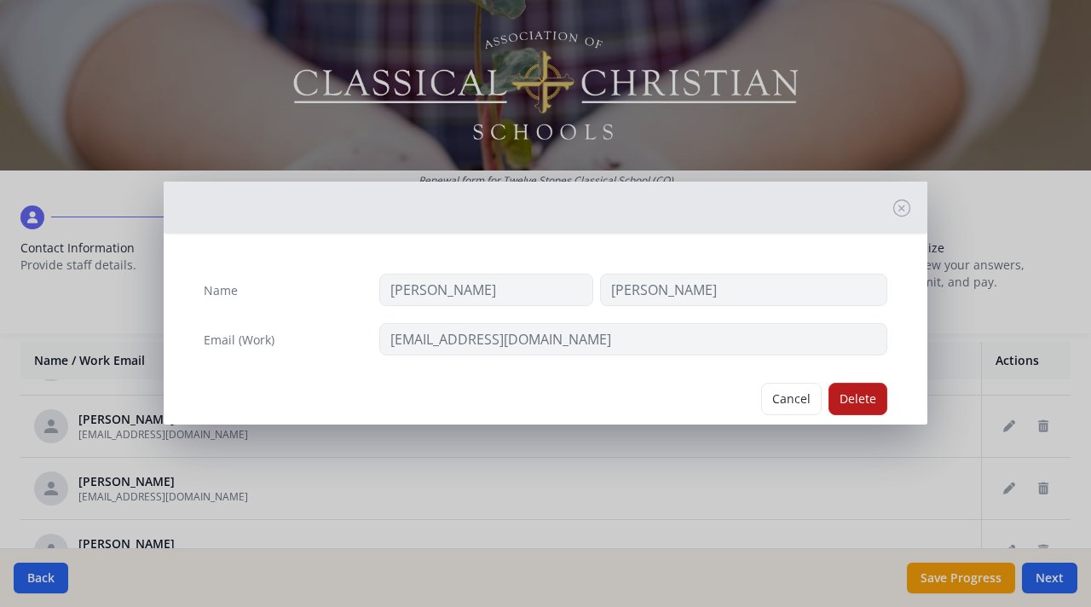
click at [847, 399] on button "Delete" at bounding box center [857, 399] width 59 height 32
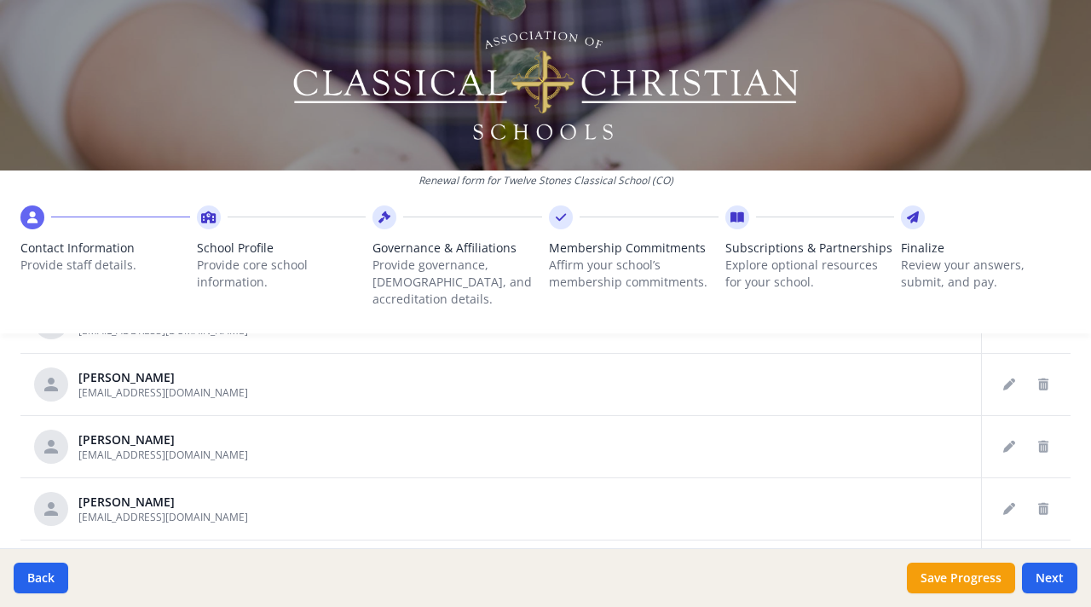
scroll to position [893, 0]
click at [1038, 441] on icon "Delete staff" at bounding box center [1043, 447] width 10 height 12
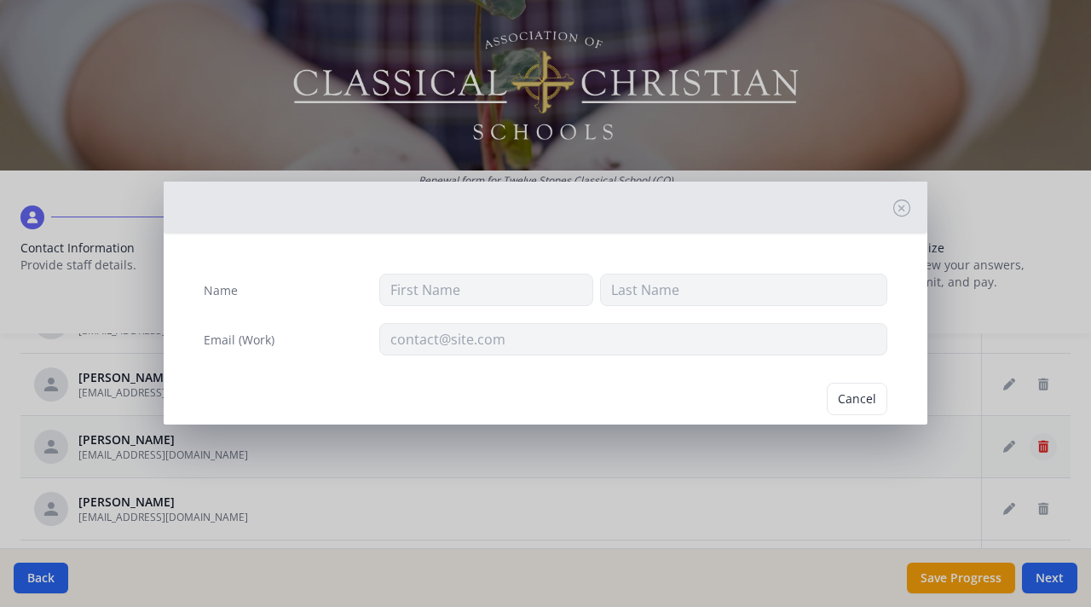
type input "[PERSON_NAME]"
type input "[EMAIL_ADDRESS][DOMAIN_NAME]"
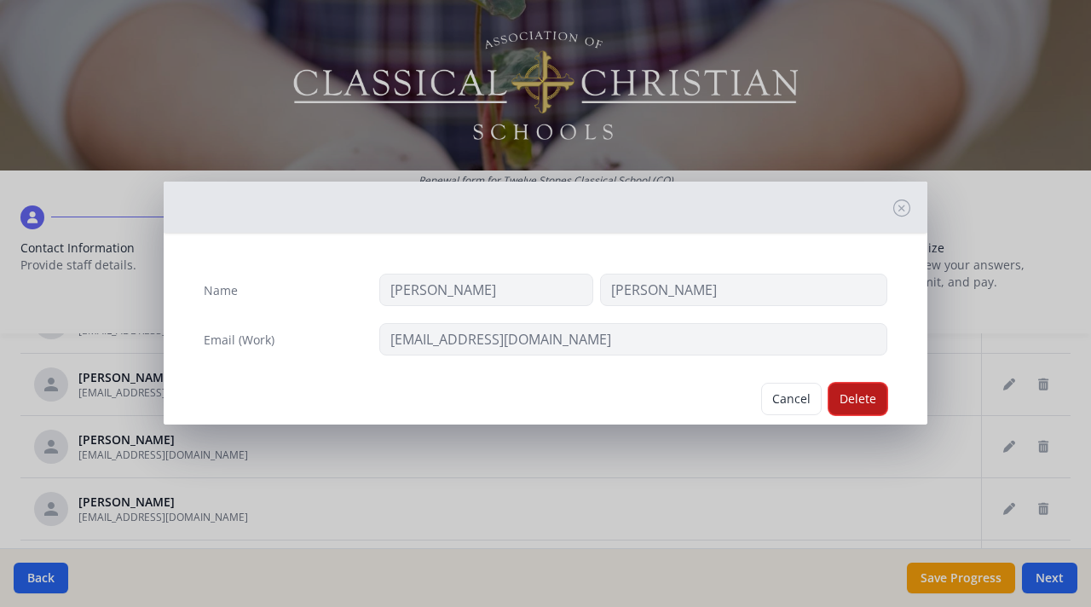
click at [849, 413] on button "Delete" at bounding box center [857, 399] width 59 height 32
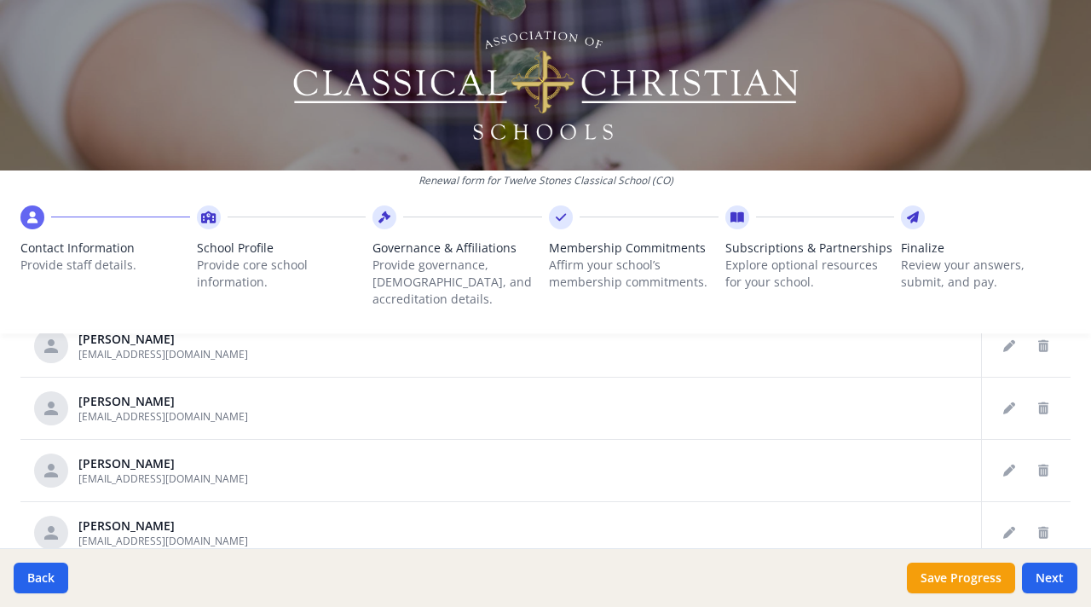
scroll to position [921, 0]
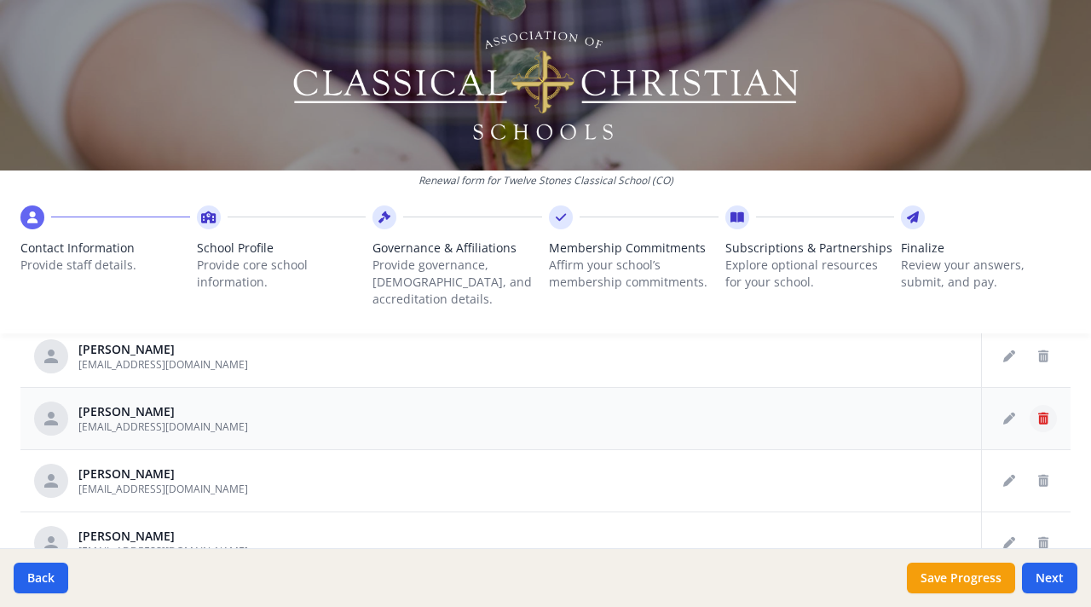
click at [1038, 413] on icon "Delete staff" at bounding box center [1043, 419] width 10 height 12
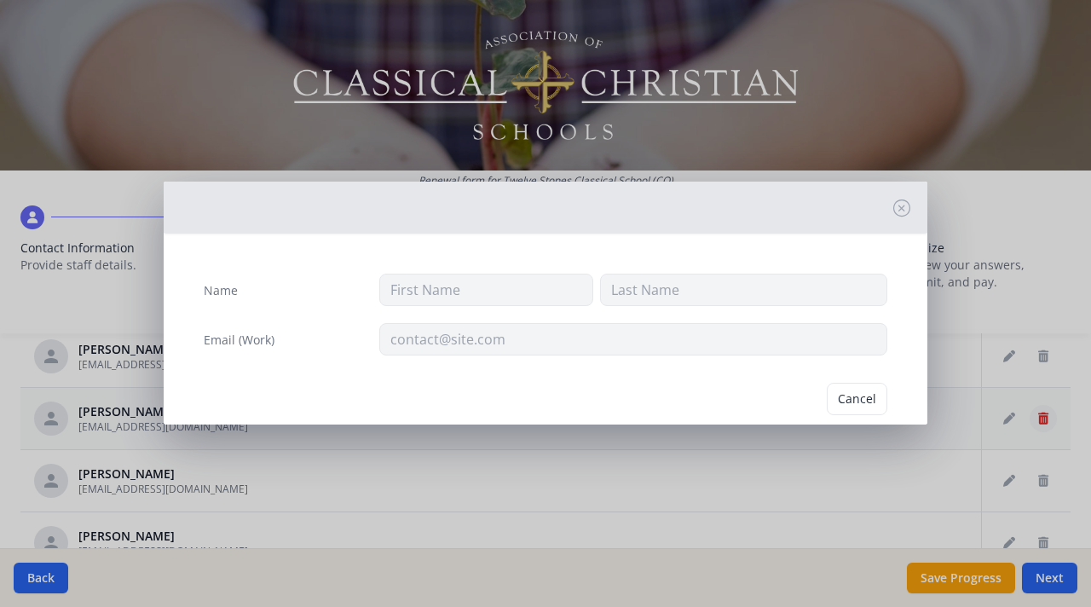
type input "[PERSON_NAME]"
type input "Rea"
type input "[EMAIL_ADDRESS][DOMAIN_NAME]"
click at [856, 395] on button "Delete" at bounding box center [857, 399] width 59 height 32
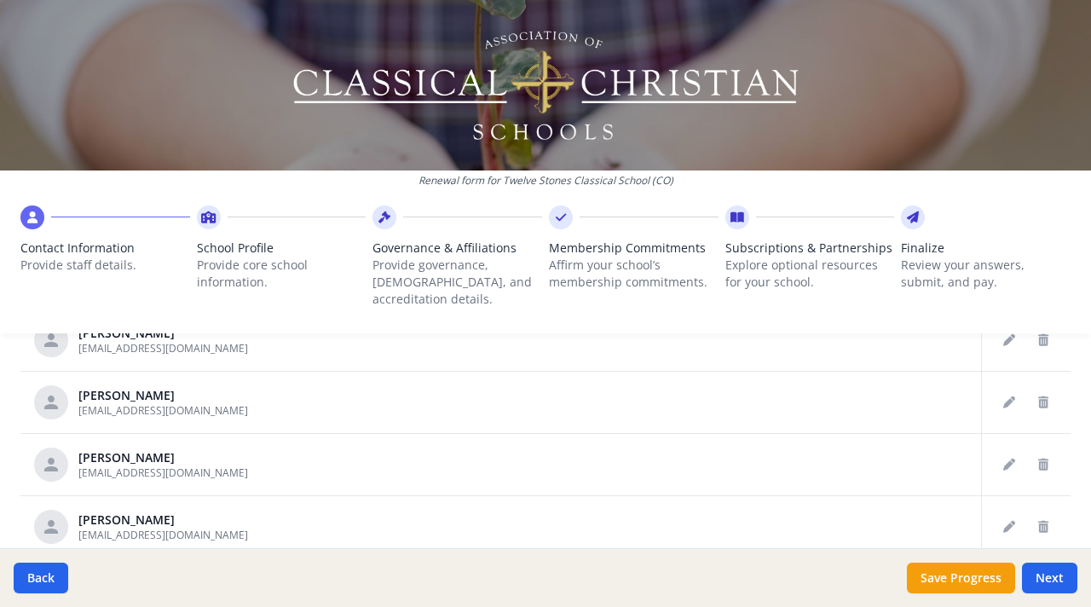
scroll to position [1007, 0]
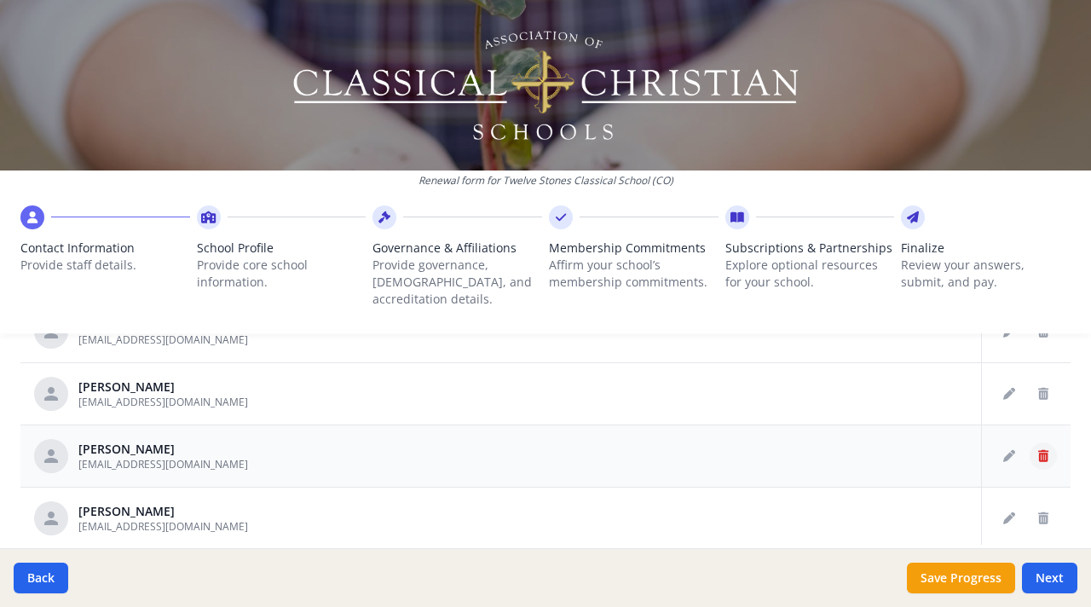
click at [1038, 450] on icon "Delete staff" at bounding box center [1043, 456] width 10 height 12
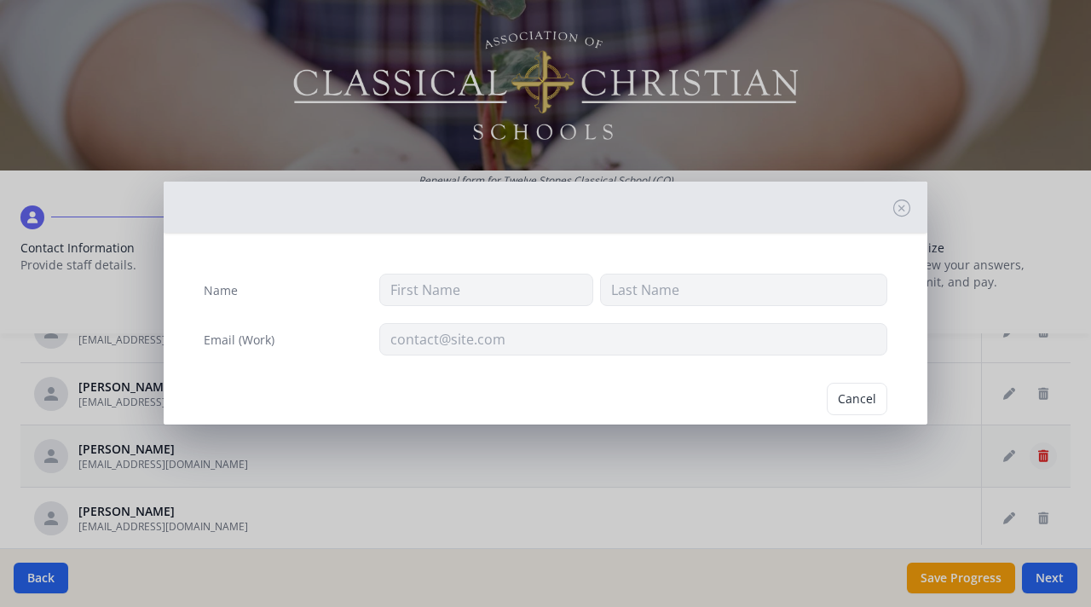
type input "[PERSON_NAME]"
type input "[EMAIL_ADDRESS][DOMAIN_NAME]"
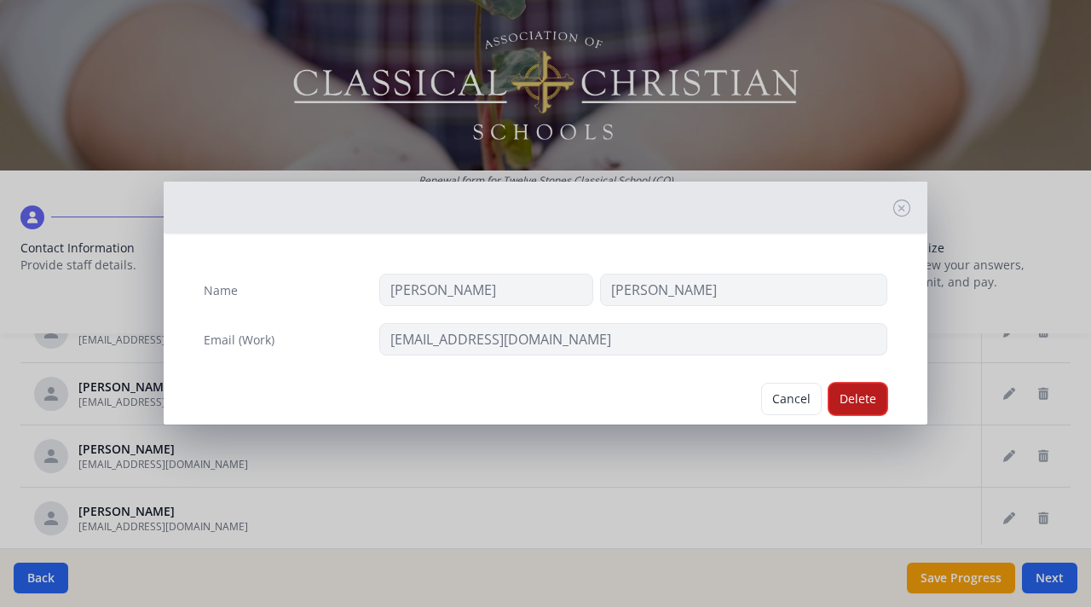
click at [853, 389] on button "Delete" at bounding box center [857, 399] width 59 height 32
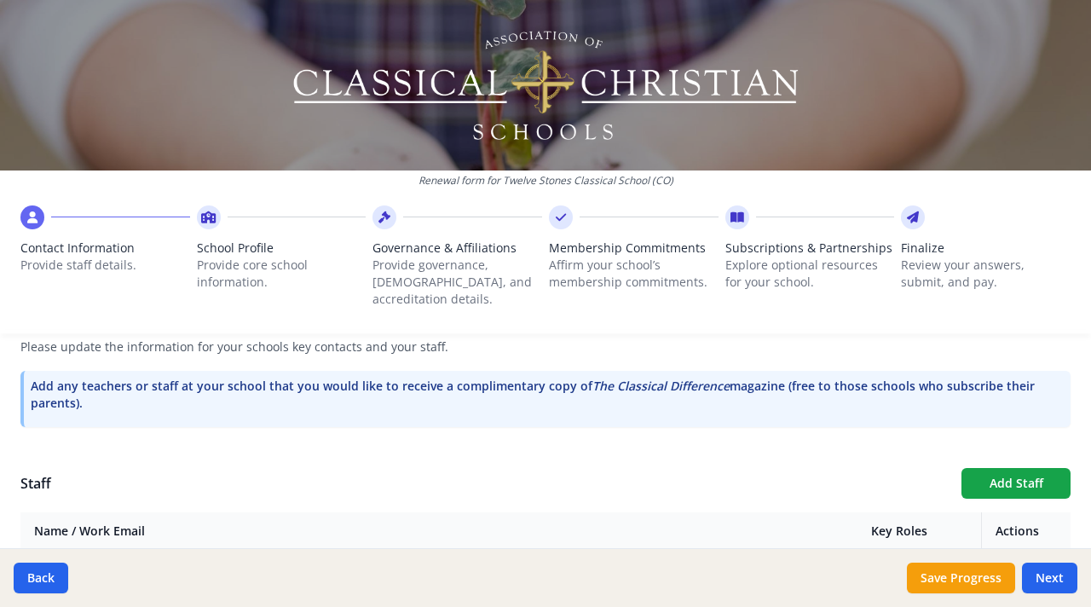
scroll to position [495, 0]
click at [1001, 478] on button "Add Staff" at bounding box center [1015, 482] width 109 height 31
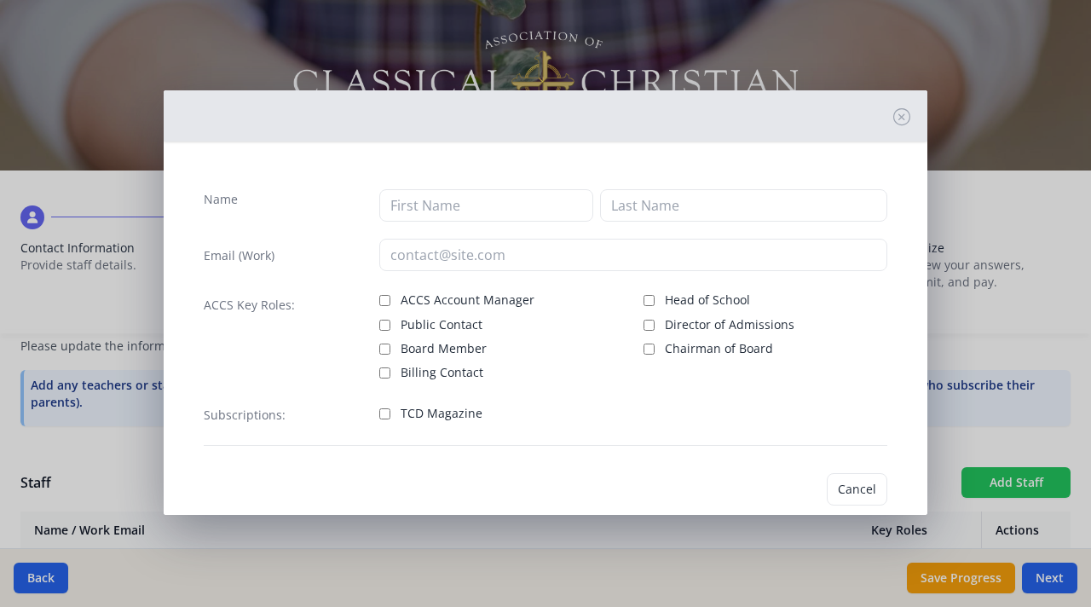
checkbox input "false"
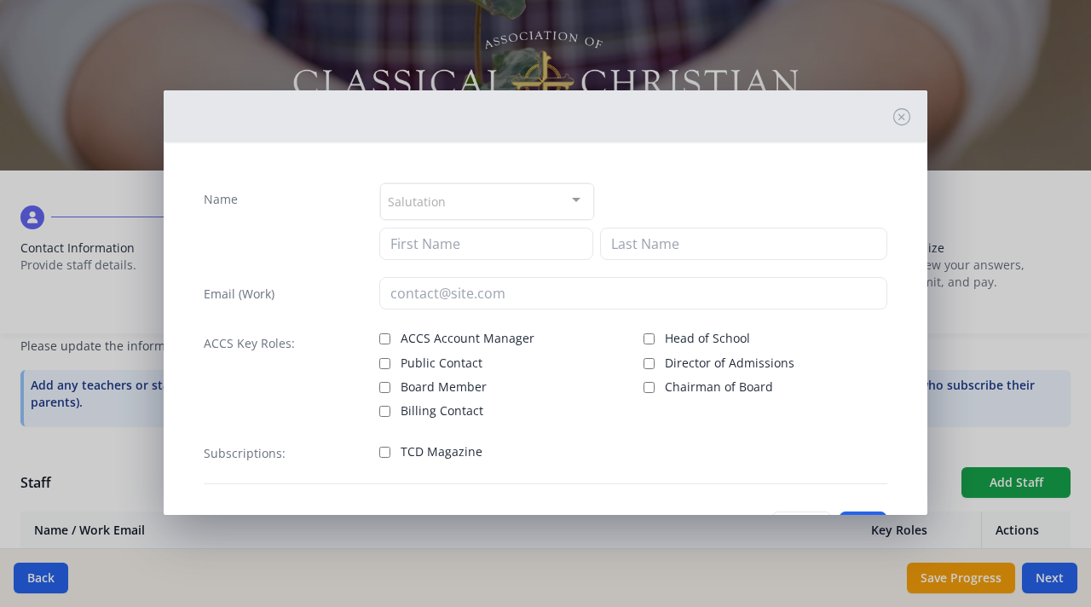
click at [469, 199] on div "Salutation" at bounding box center [487, 201] width 214 height 37
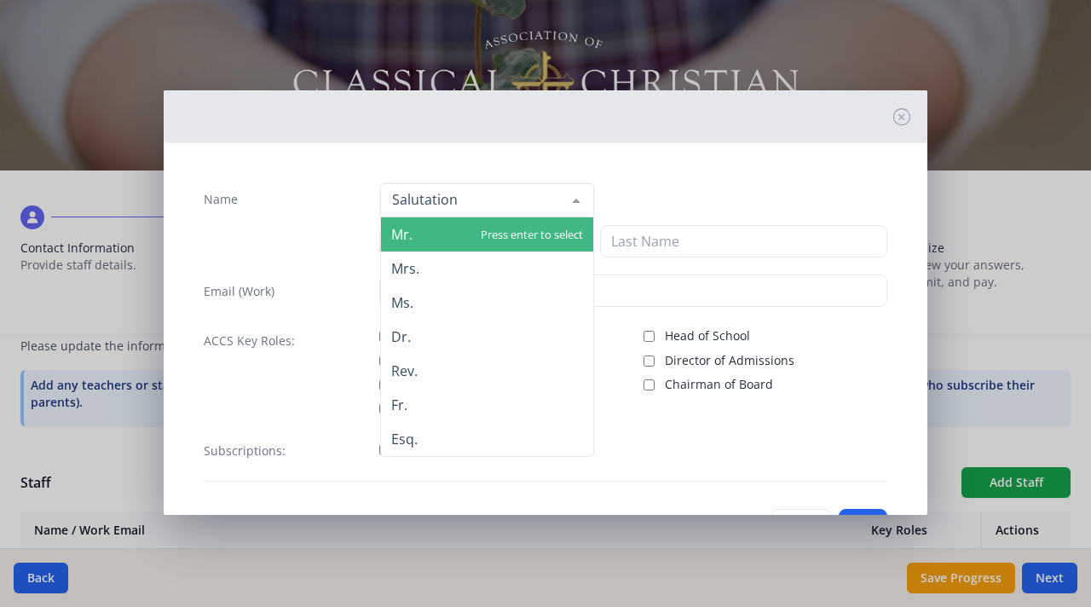
click at [465, 276] on span "Mrs." at bounding box center [487, 268] width 212 height 34
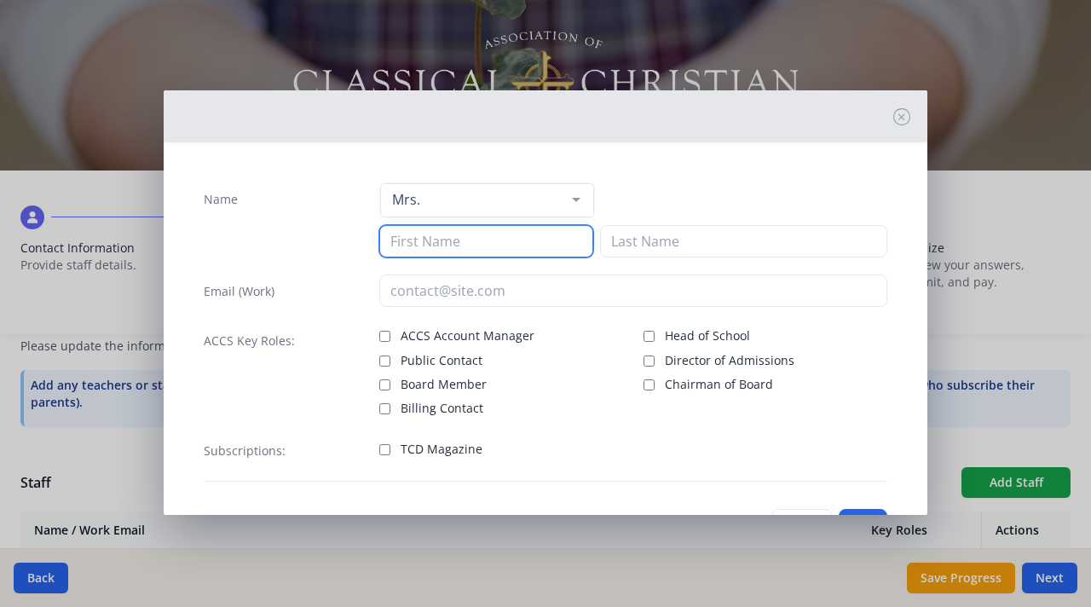
click at [493, 244] on input at bounding box center [486, 241] width 214 height 32
type input "[PERSON_NAME]"
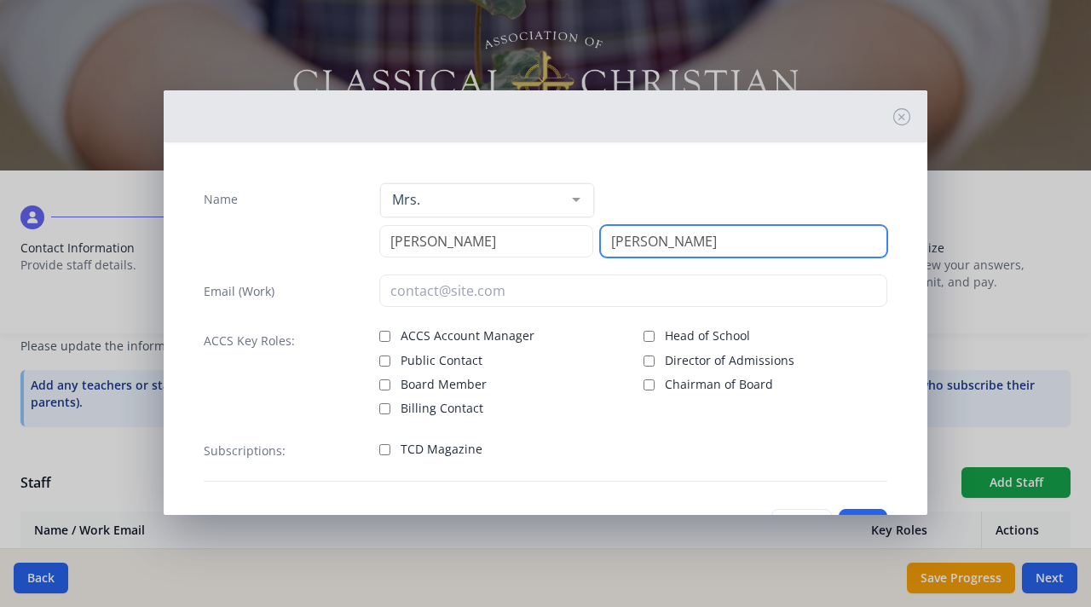
type input "[PERSON_NAME]"
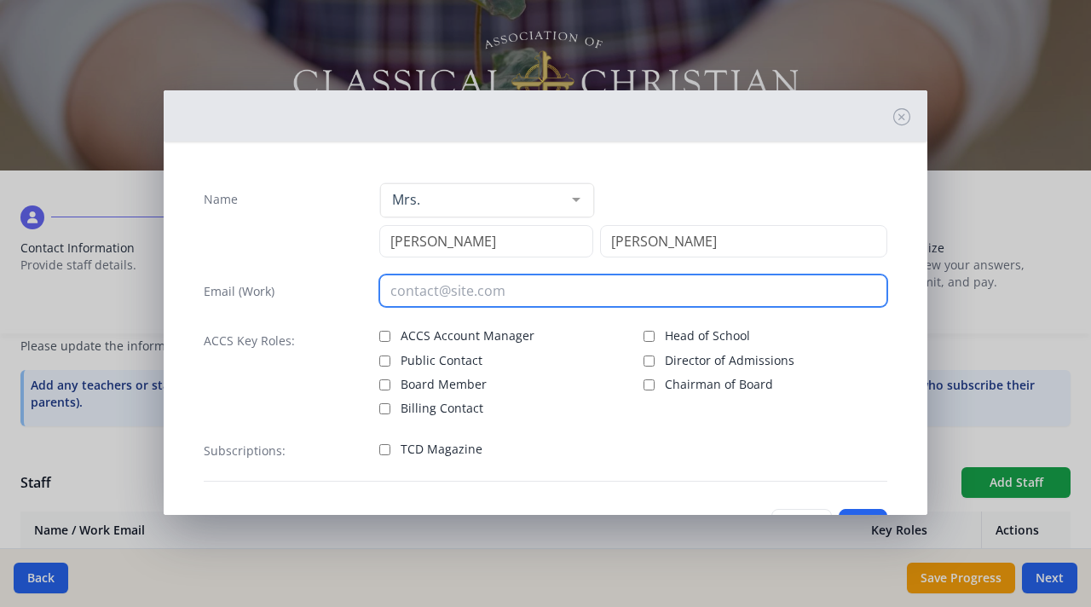
click at [522, 295] on input "email" at bounding box center [633, 290] width 509 height 32
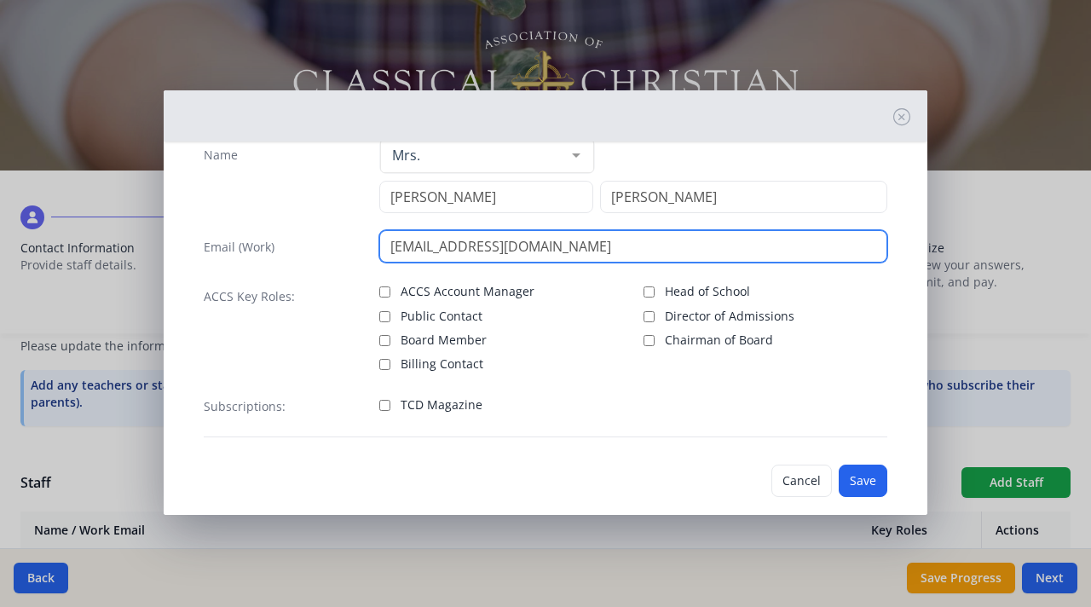
scroll to position [64, 0]
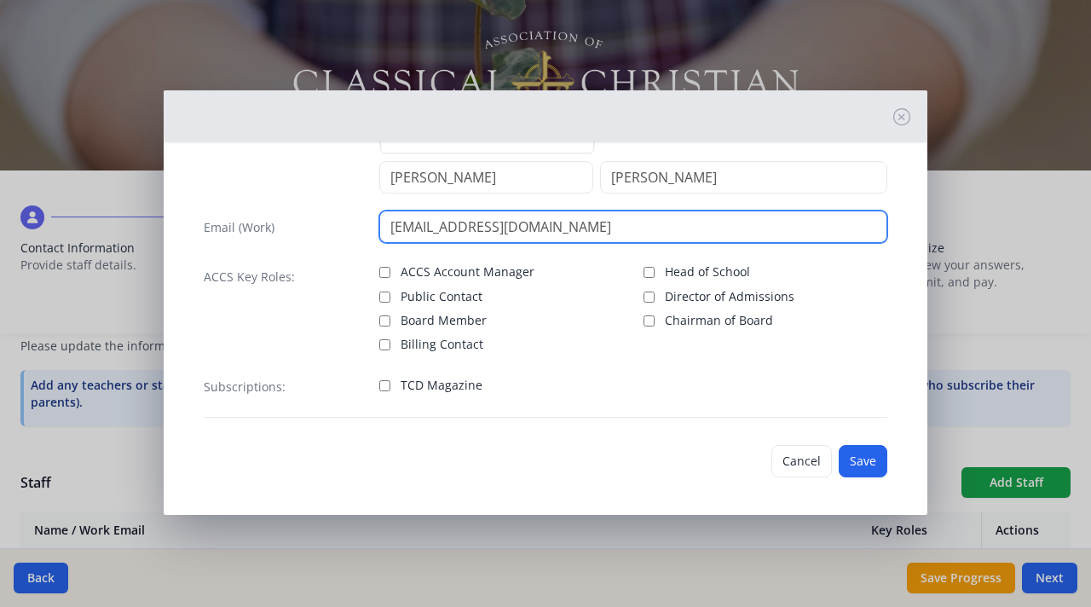
type input "[EMAIL_ADDRESS][DOMAIN_NAME]"
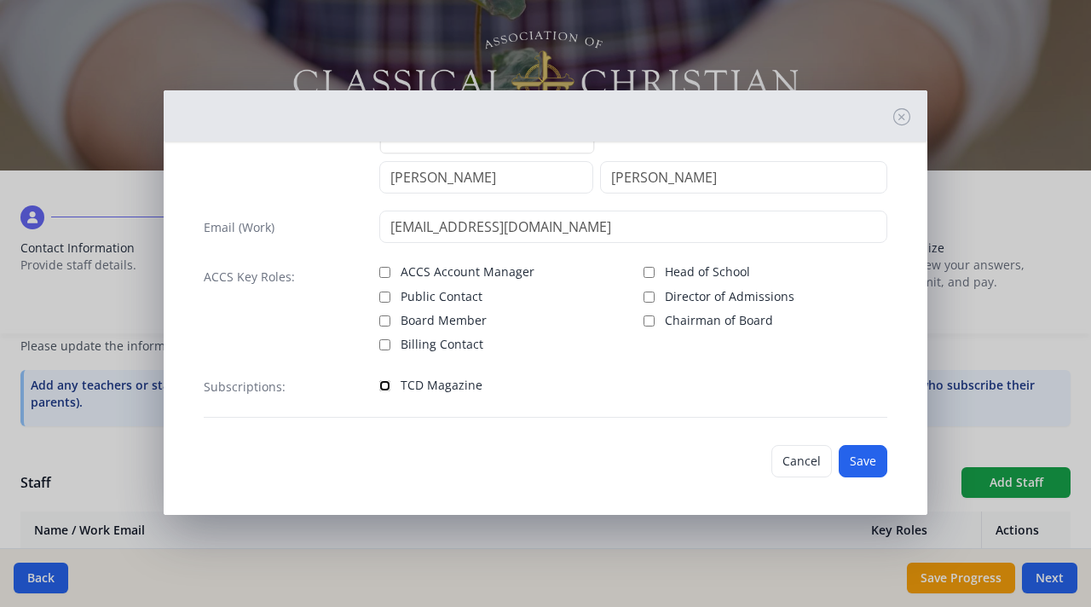
click at [385, 383] on input "TCD Magazine" at bounding box center [384, 385] width 11 height 11
checkbox input "true"
click at [861, 464] on button "Save" at bounding box center [863, 461] width 49 height 32
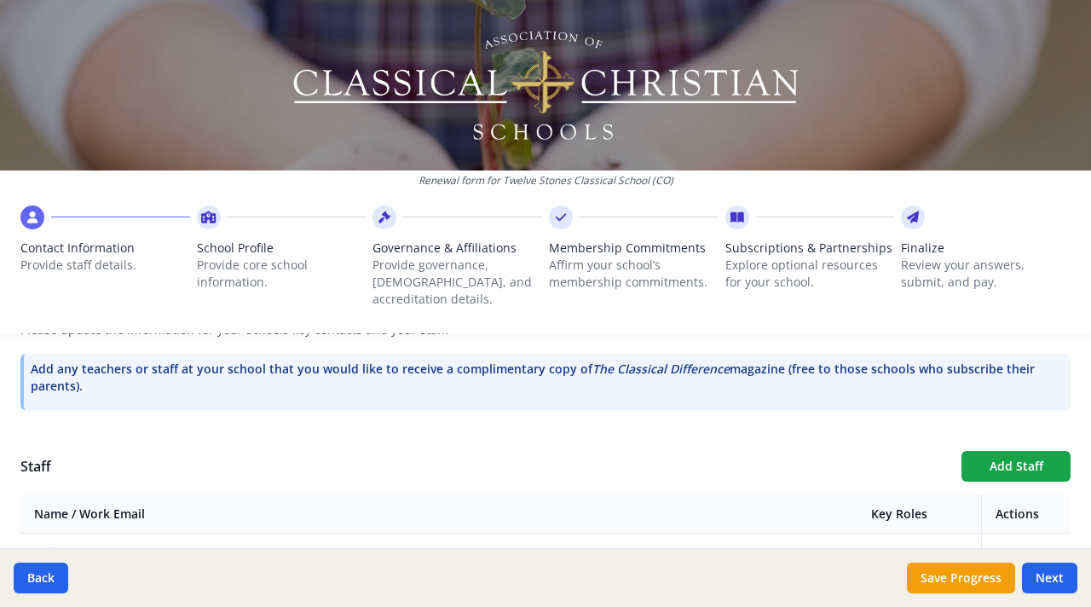
scroll to position [513, 0]
click at [1029, 449] on button "Add Staff" at bounding box center [1015, 464] width 109 height 31
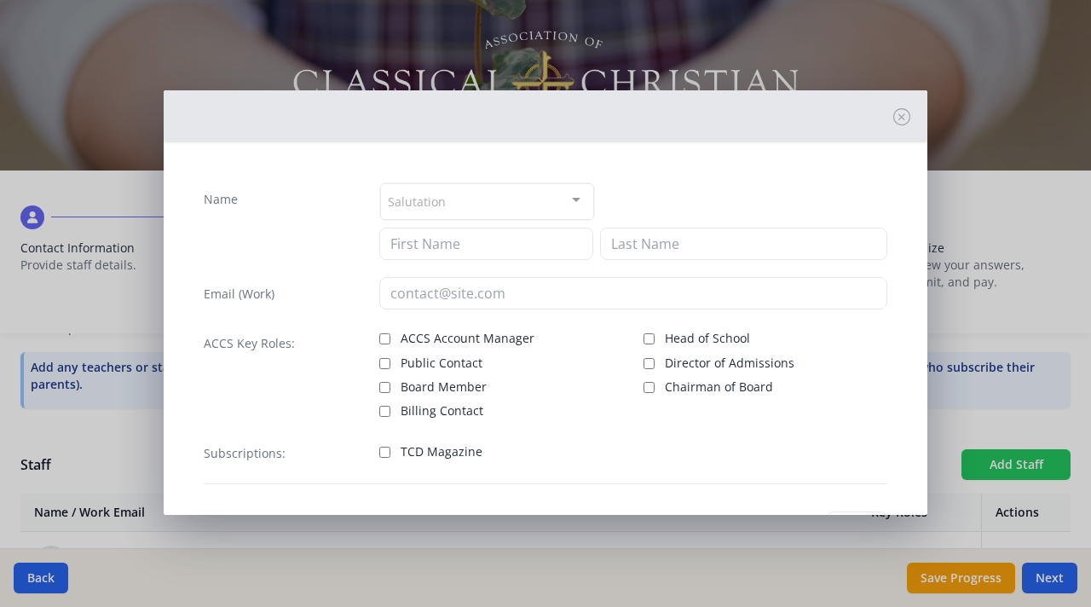
checkbox input "false"
click at [494, 201] on div "Salutation" at bounding box center [487, 201] width 214 height 37
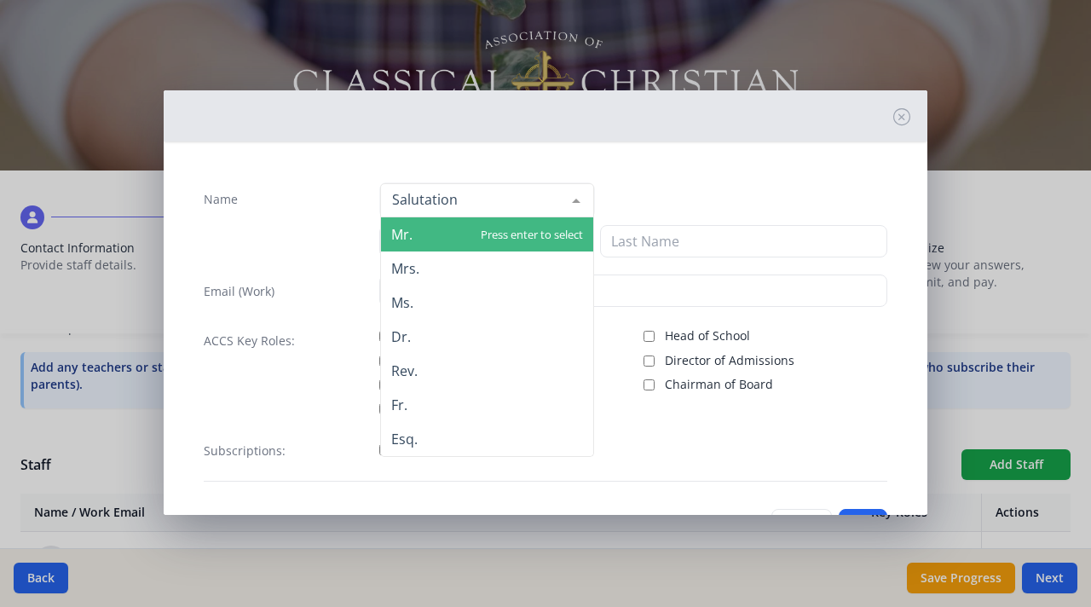
click at [477, 276] on span "Mrs." at bounding box center [487, 268] width 212 height 34
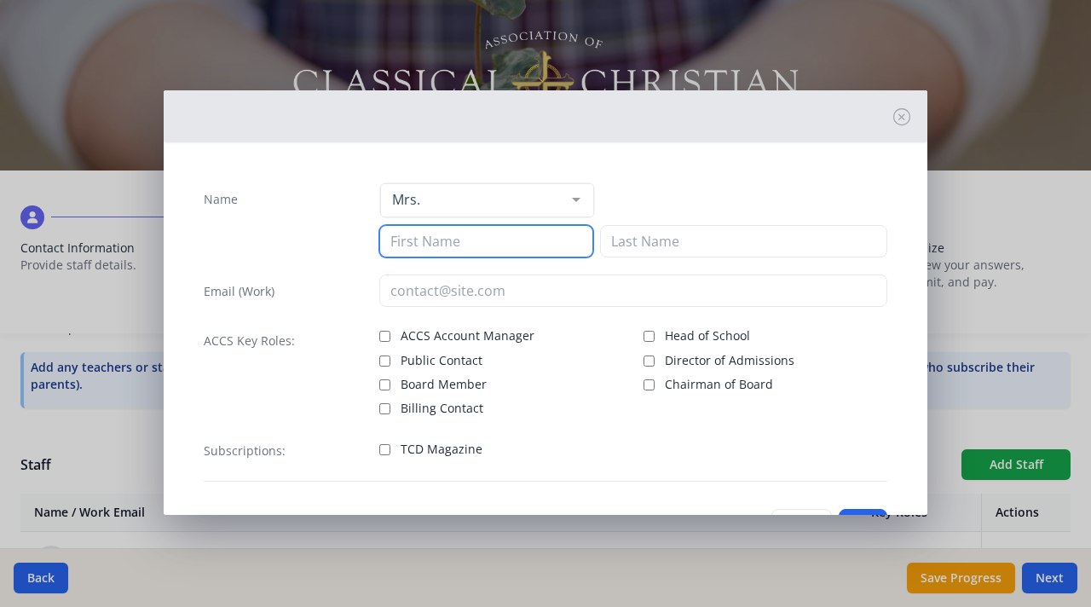
click at [490, 239] on input at bounding box center [486, 241] width 214 height 32
type input "[PERSON_NAME]"
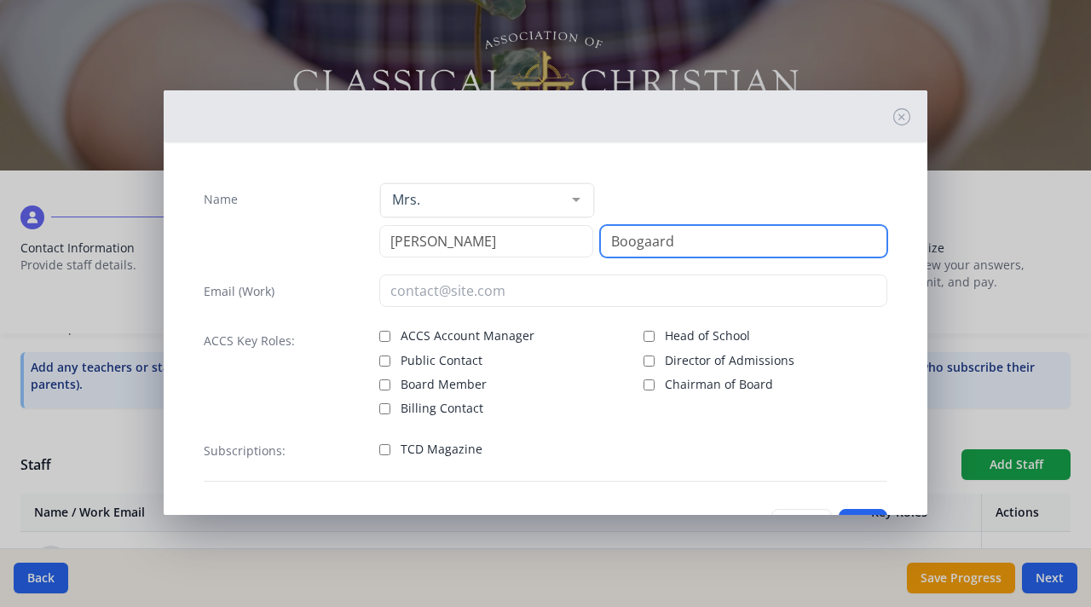
type input "Boogaard"
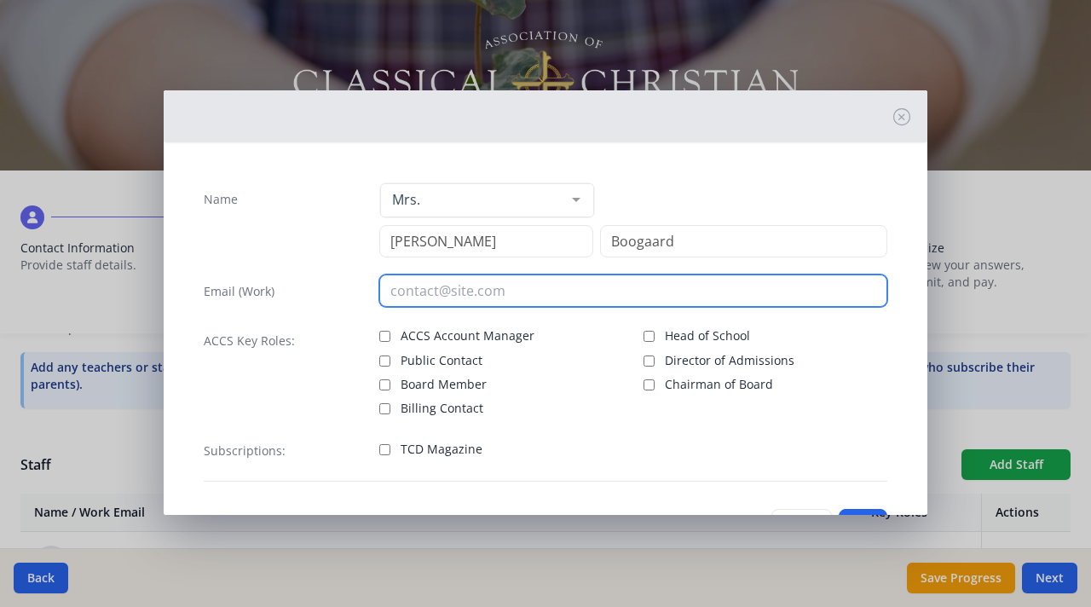
click at [515, 292] on input "email" at bounding box center [633, 290] width 509 height 32
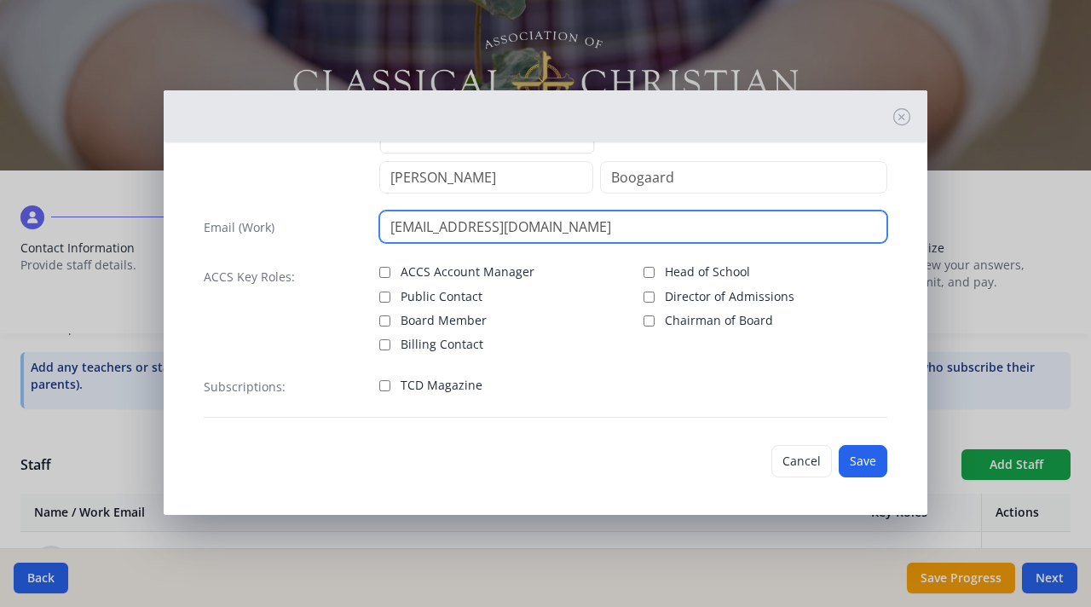
type input "[EMAIL_ADDRESS][DOMAIN_NAME]"
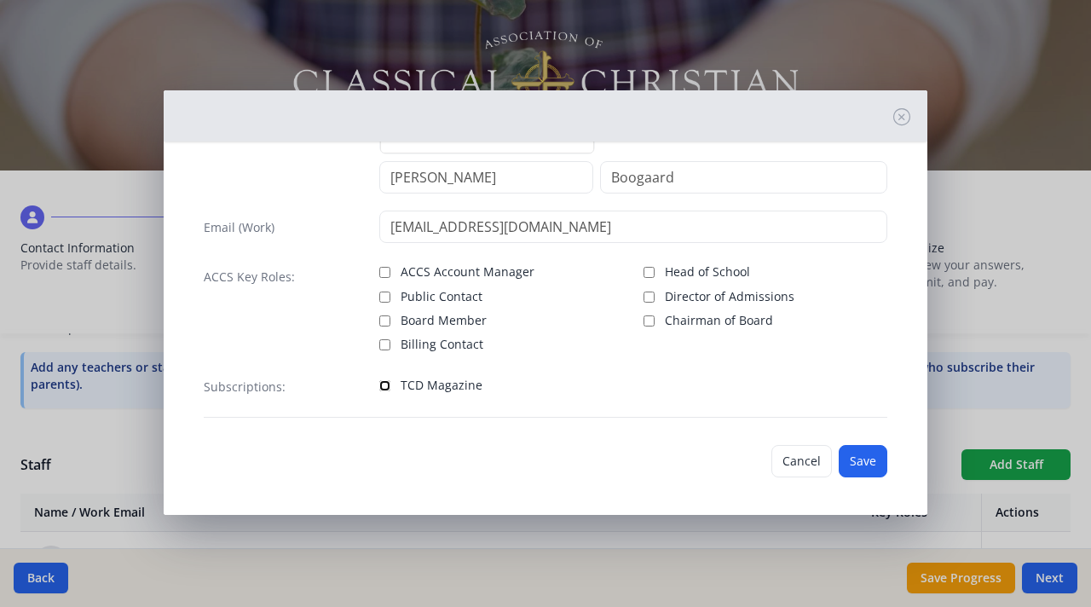
click at [383, 383] on input "TCD Magazine" at bounding box center [384, 385] width 11 height 11
checkbox input "true"
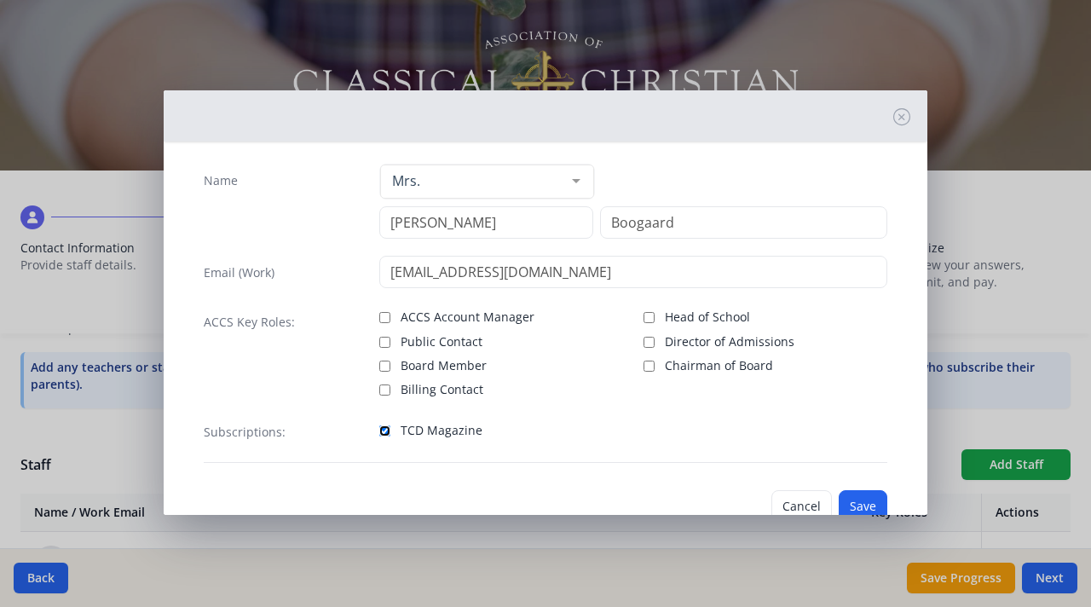
scroll to position [0, 0]
